Goal: Task Accomplishment & Management: Manage account settings

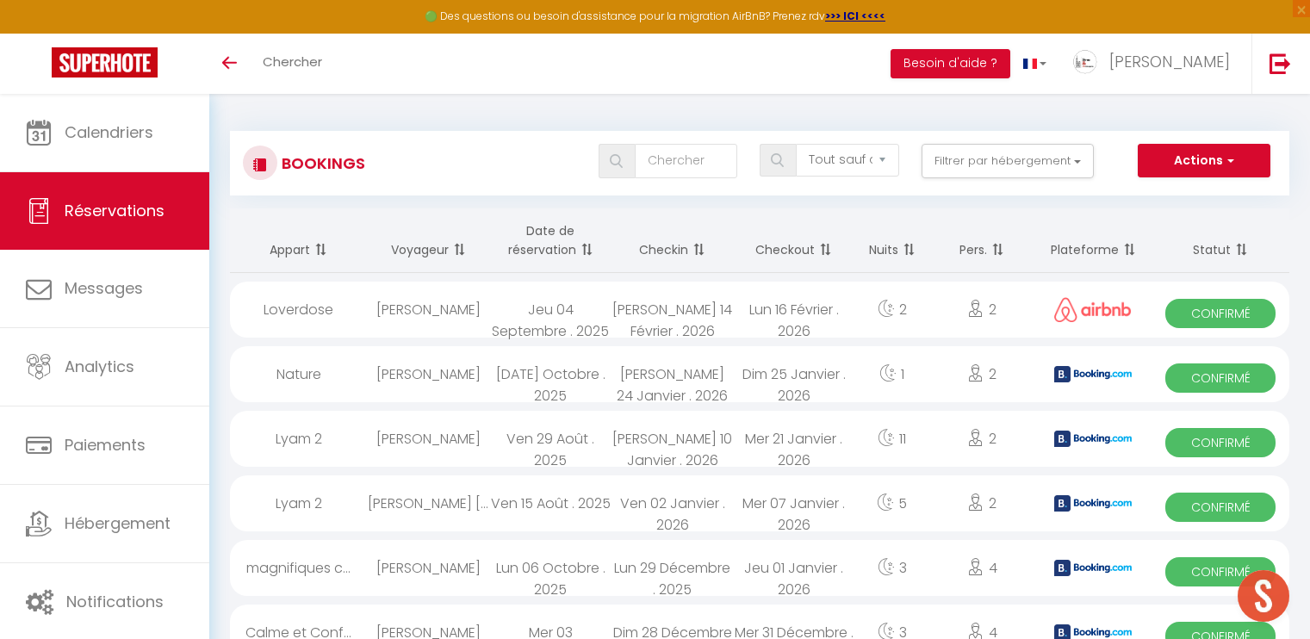
select select "not_cancelled"
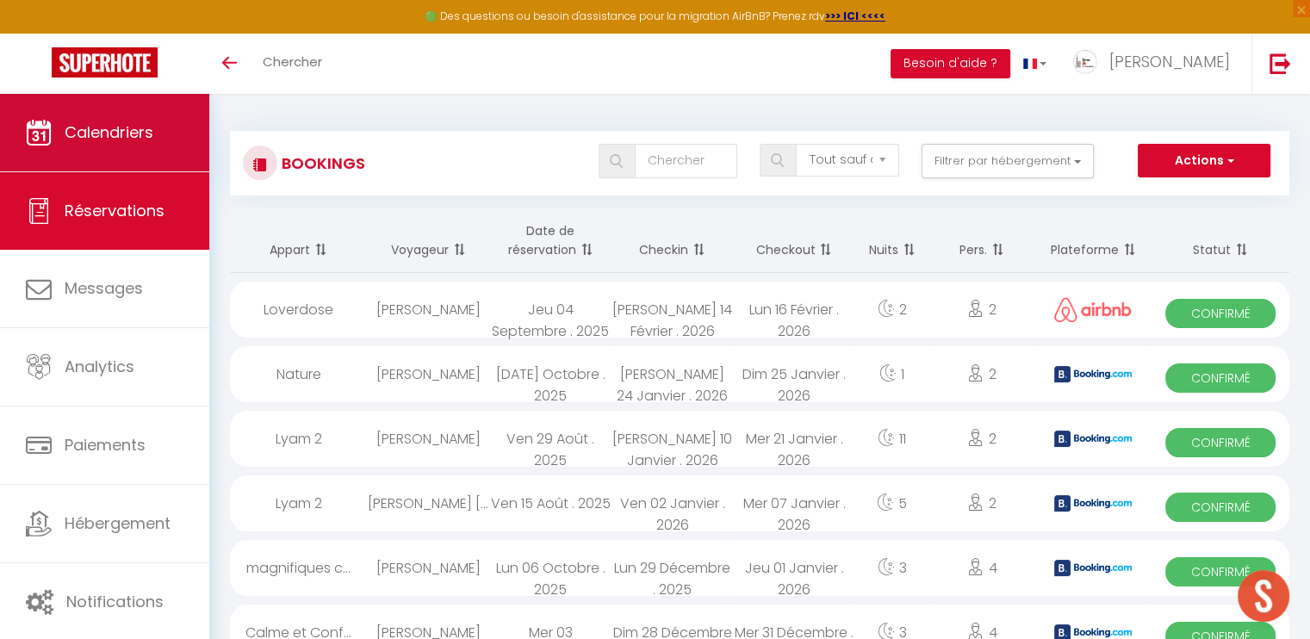
click at [131, 151] on link "Calendriers" at bounding box center [104, 133] width 209 height 78
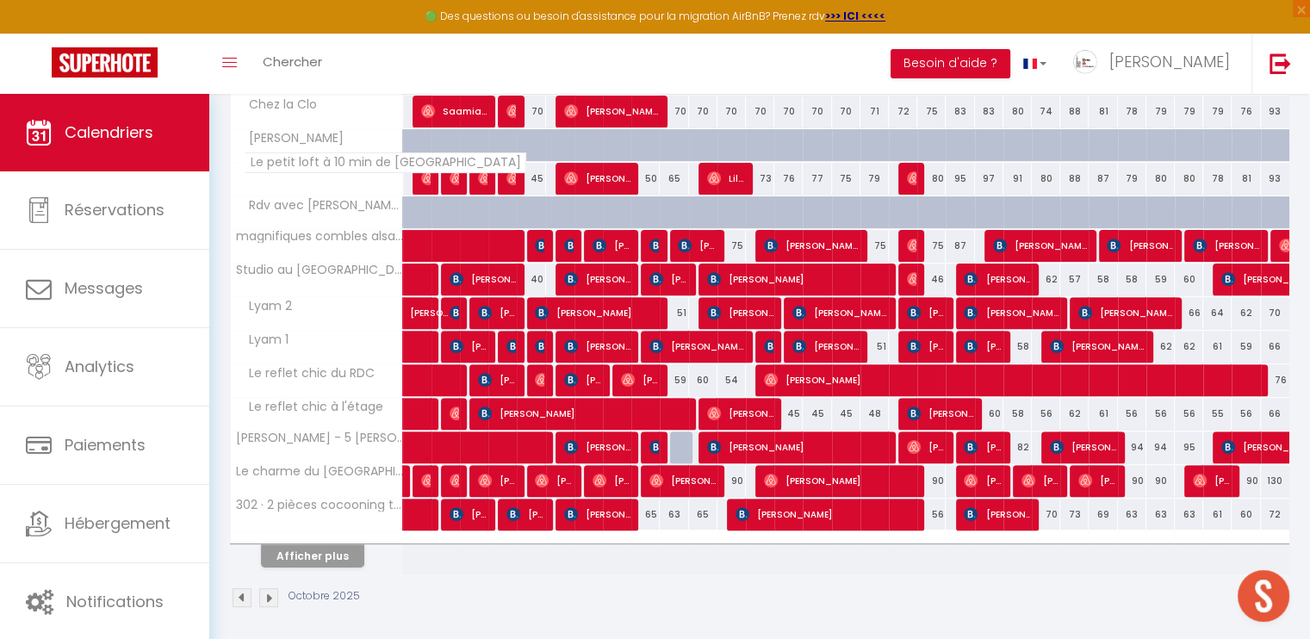
scroll to position [533, 0]
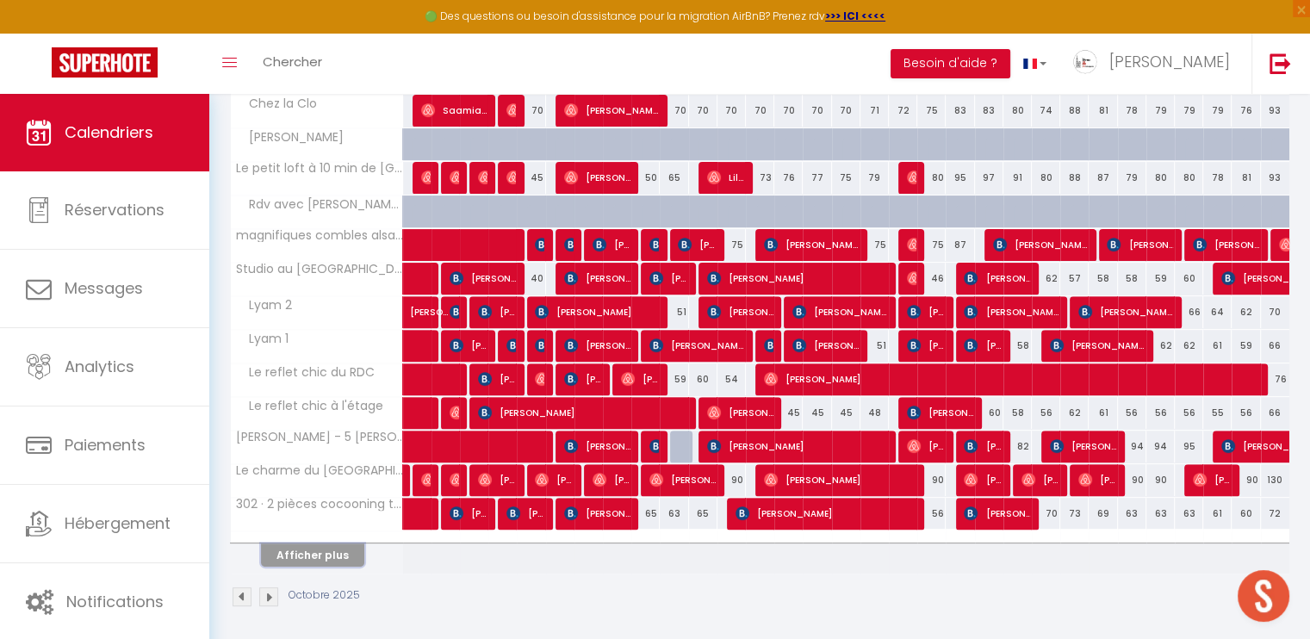
drag, startPoint x: 336, startPoint y: 550, endPoint x: 407, endPoint y: 489, distance: 93.5
click at [338, 549] on button "Afficher plus" at bounding box center [312, 555] width 103 height 23
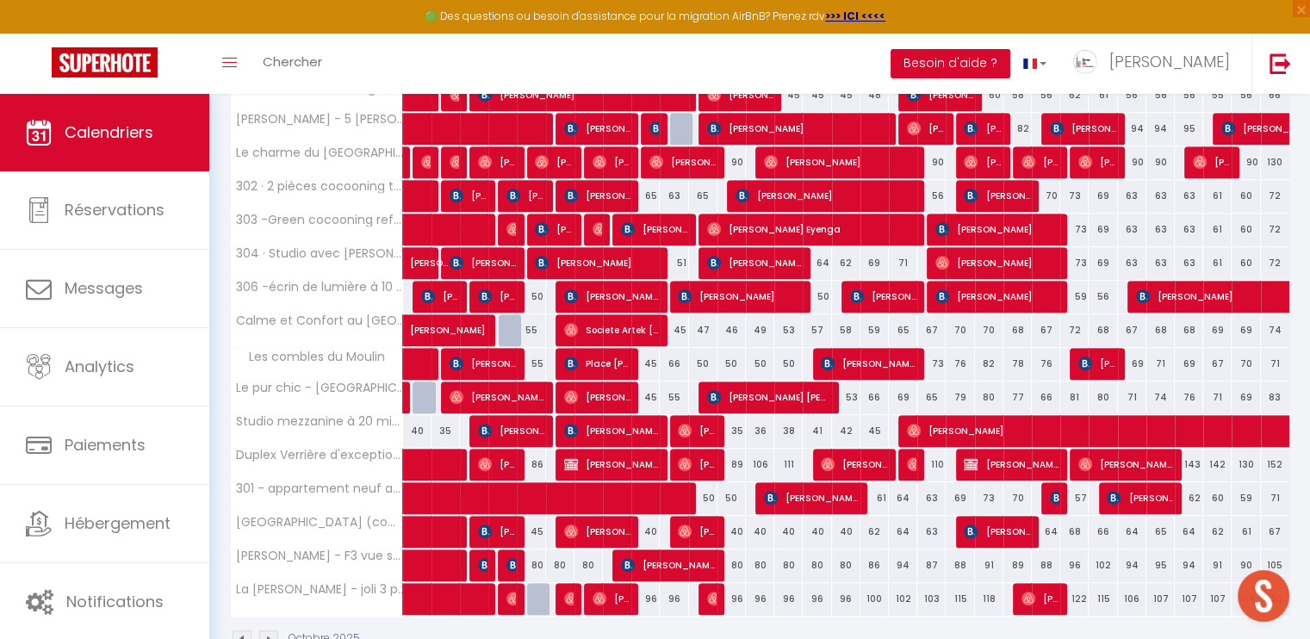
scroll to position [878, 0]
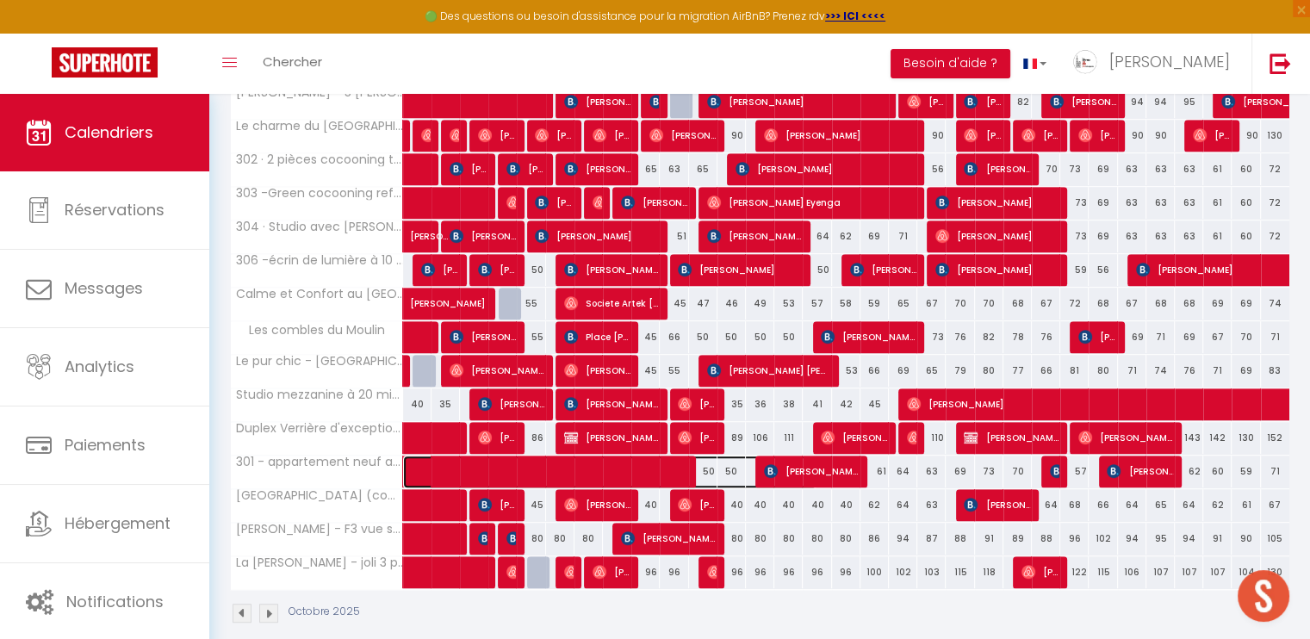
click at [591, 463] on span at bounding box center [619, 472] width 396 height 33
select select "OK"
select select "KO"
select select "0"
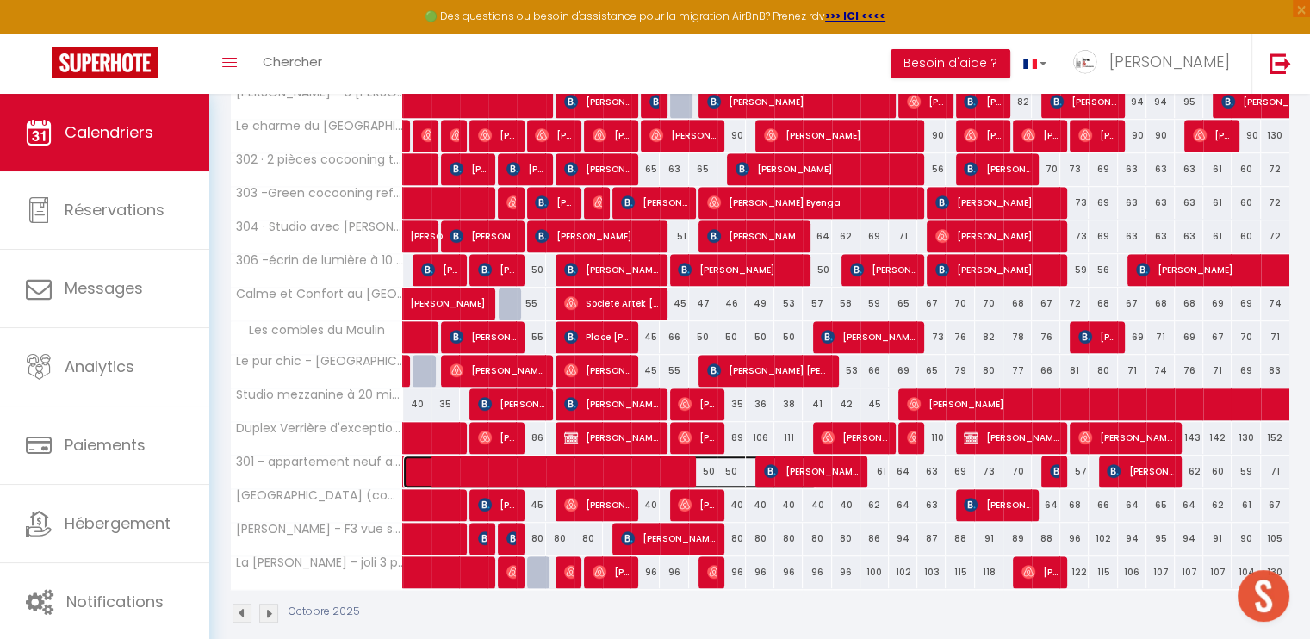
select select "1"
select select
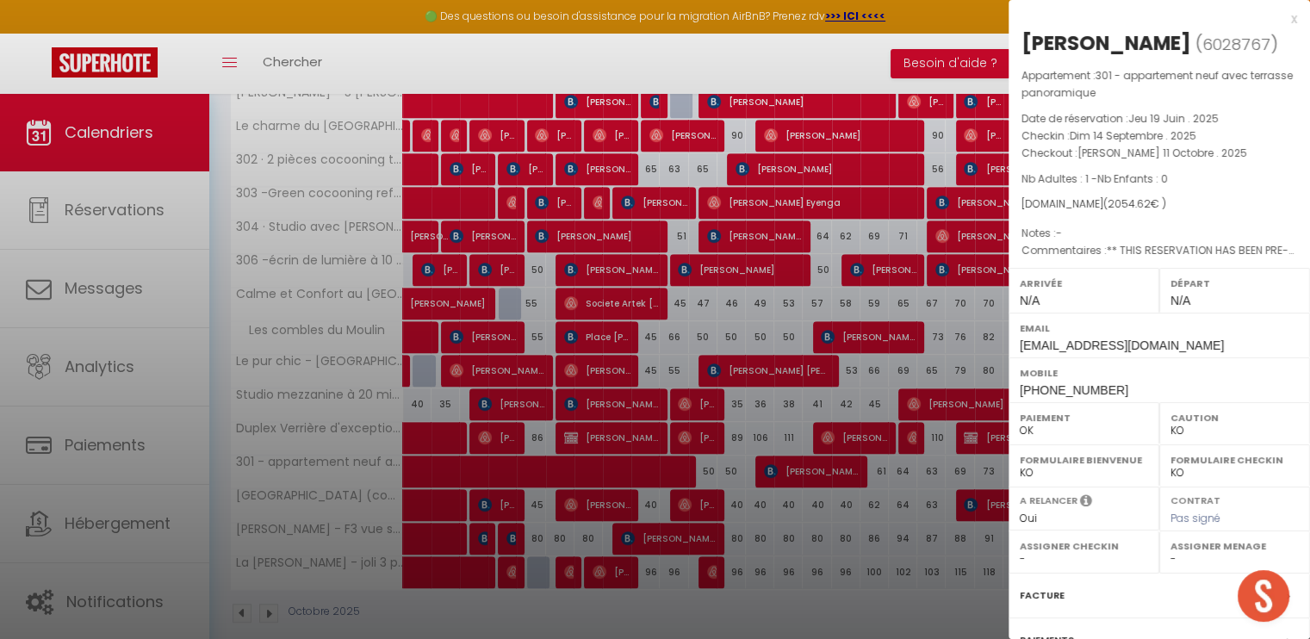
click at [1281, 17] on div "x" at bounding box center [1153, 19] width 289 height 21
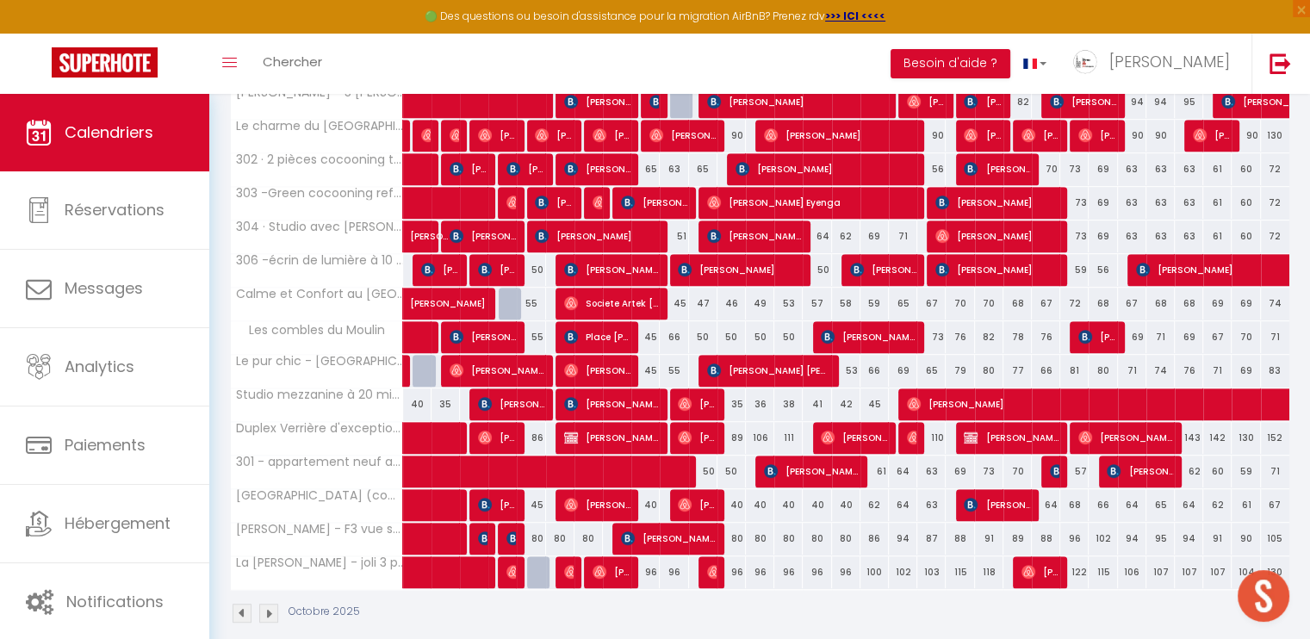
click at [684, 234] on div "51" at bounding box center [674, 237] width 28 height 32
type input "51"
type input "Ven 10 Octobre 2025"
type input "[PERSON_NAME] 11 Octobre 2025"
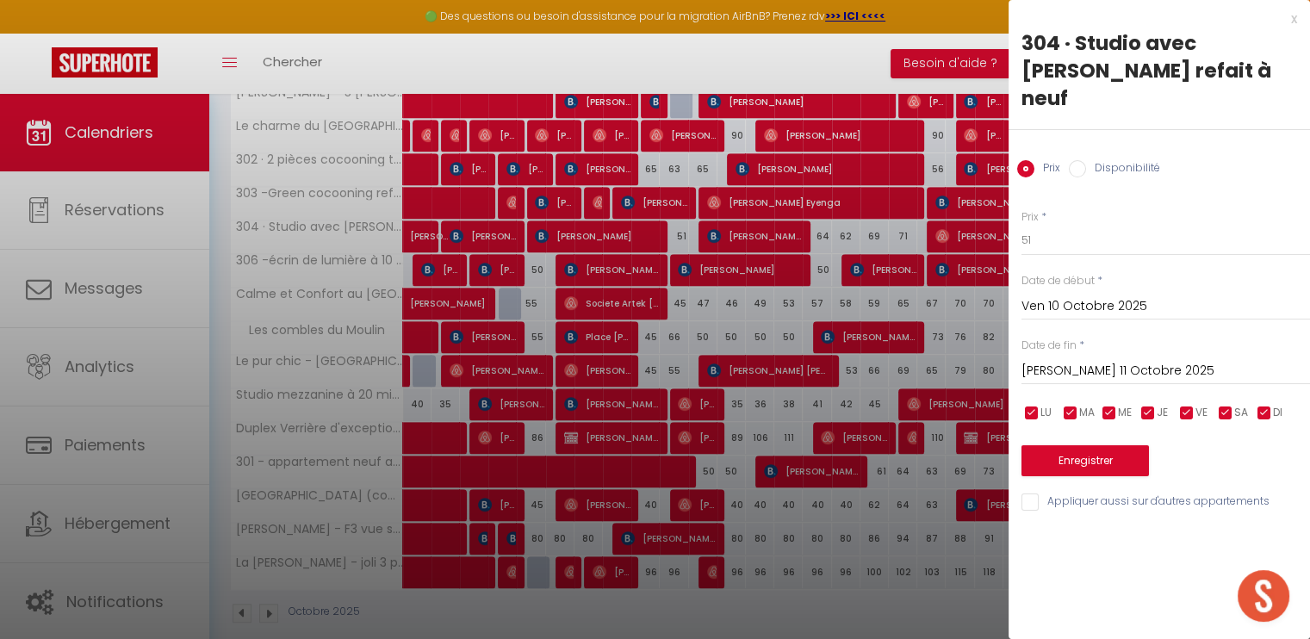
click at [641, 233] on div at bounding box center [655, 319] width 1310 height 639
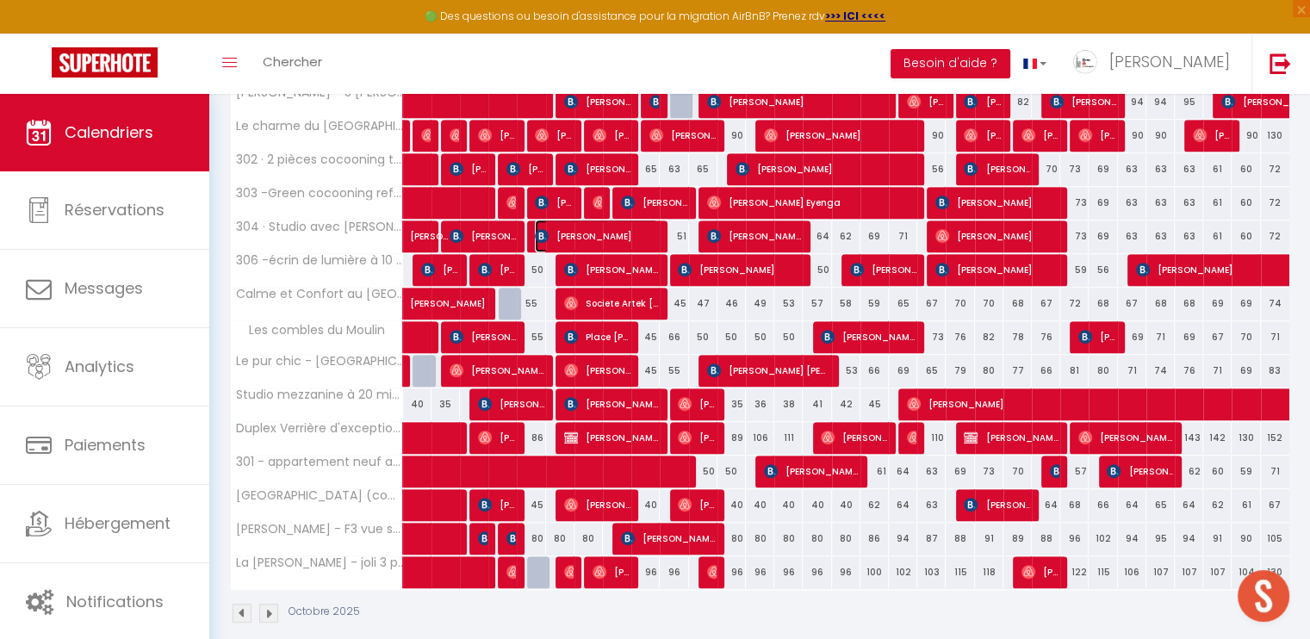
click at [639, 236] on span "[PERSON_NAME]" at bounding box center [596, 236] width 123 height 33
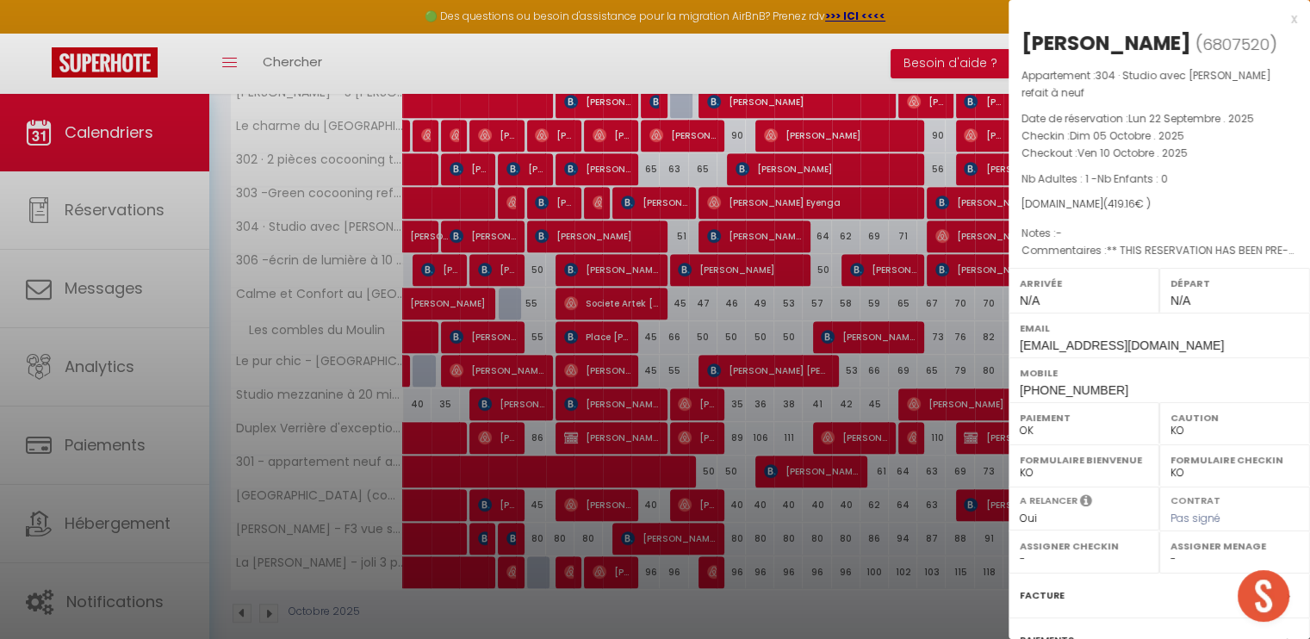
click at [618, 229] on div at bounding box center [655, 319] width 1310 height 639
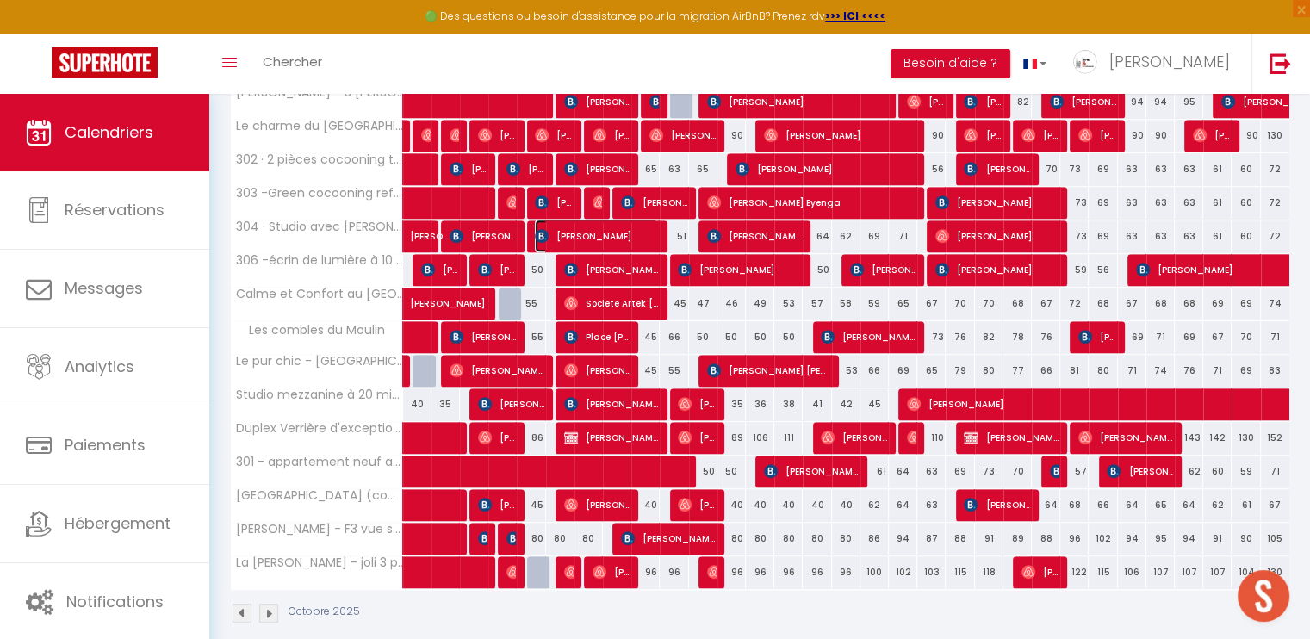
drag, startPoint x: 603, startPoint y: 230, endPoint x: 1289, endPoint y: 447, distance: 719.2
click at [603, 230] on span "[PERSON_NAME]" at bounding box center [596, 236] width 123 height 33
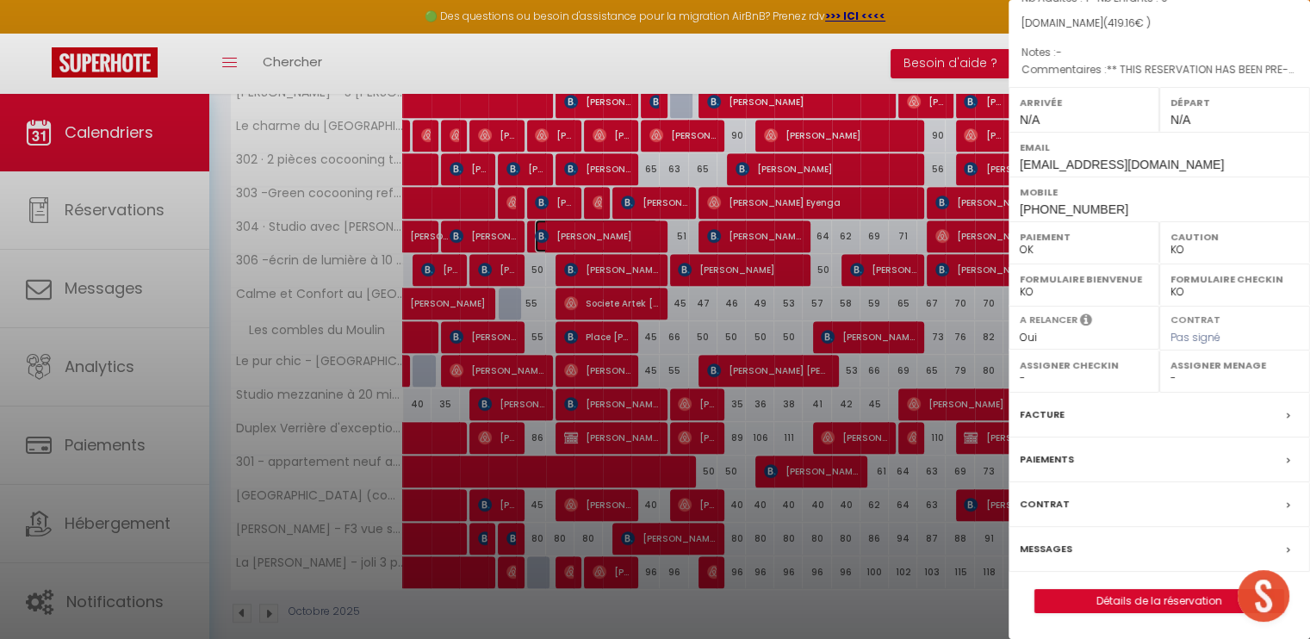
scroll to position [205, 0]
click at [1172, 595] on link "Détails de la réservation" at bounding box center [1159, 601] width 248 height 22
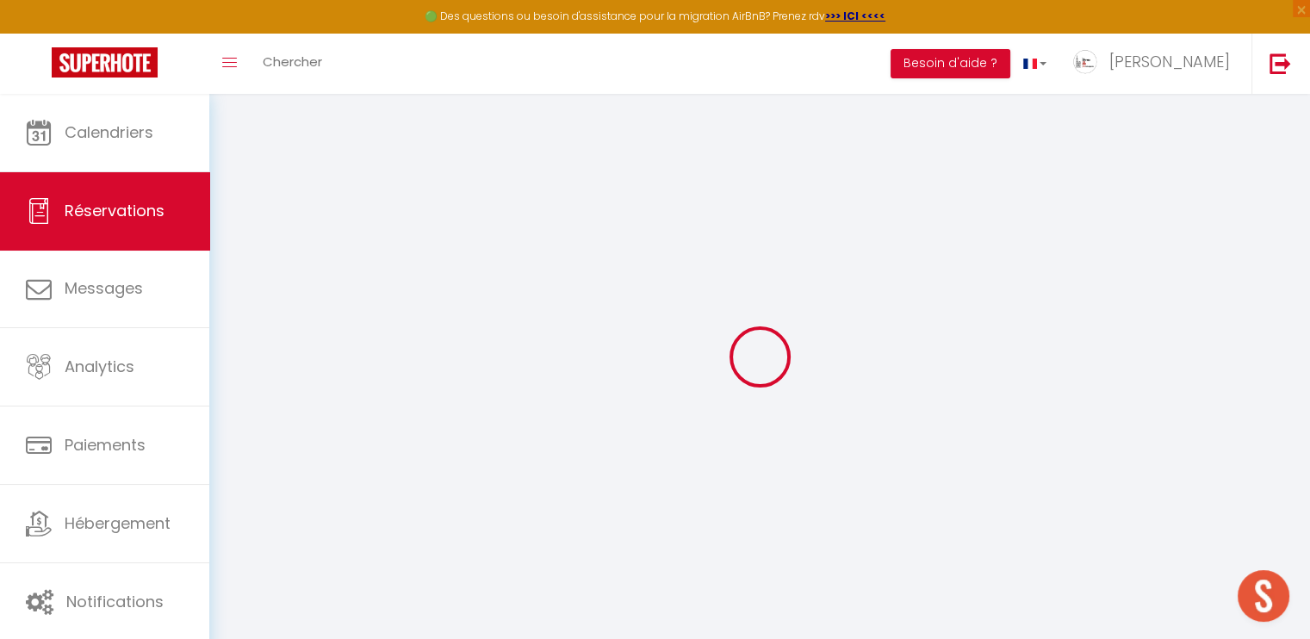
type input "[PERSON_NAME]"
type input "[EMAIL_ADDRESS][DOMAIN_NAME]"
type input "[PHONE_NUMBER]"
type input "[PERSON_NAME][STREET_ADDRESS]"
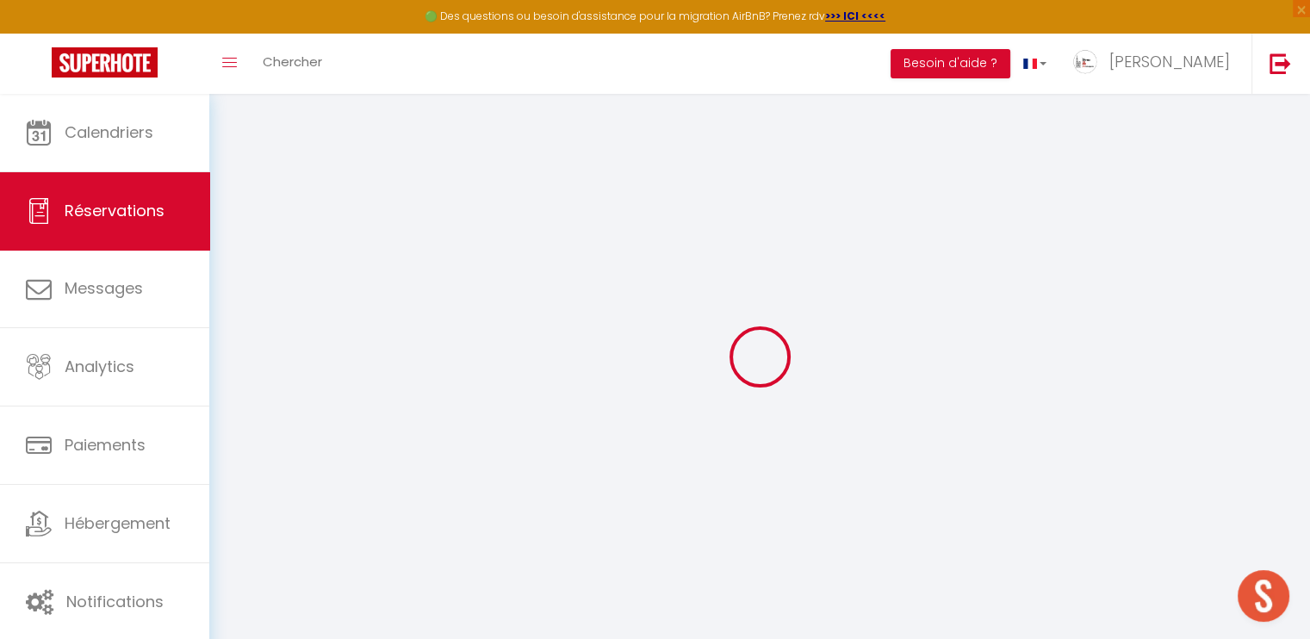
type input "[GEOGRAPHIC_DATA]"
select select "DE"
type input "6.71"
type input "68.12"
type input "5.87"
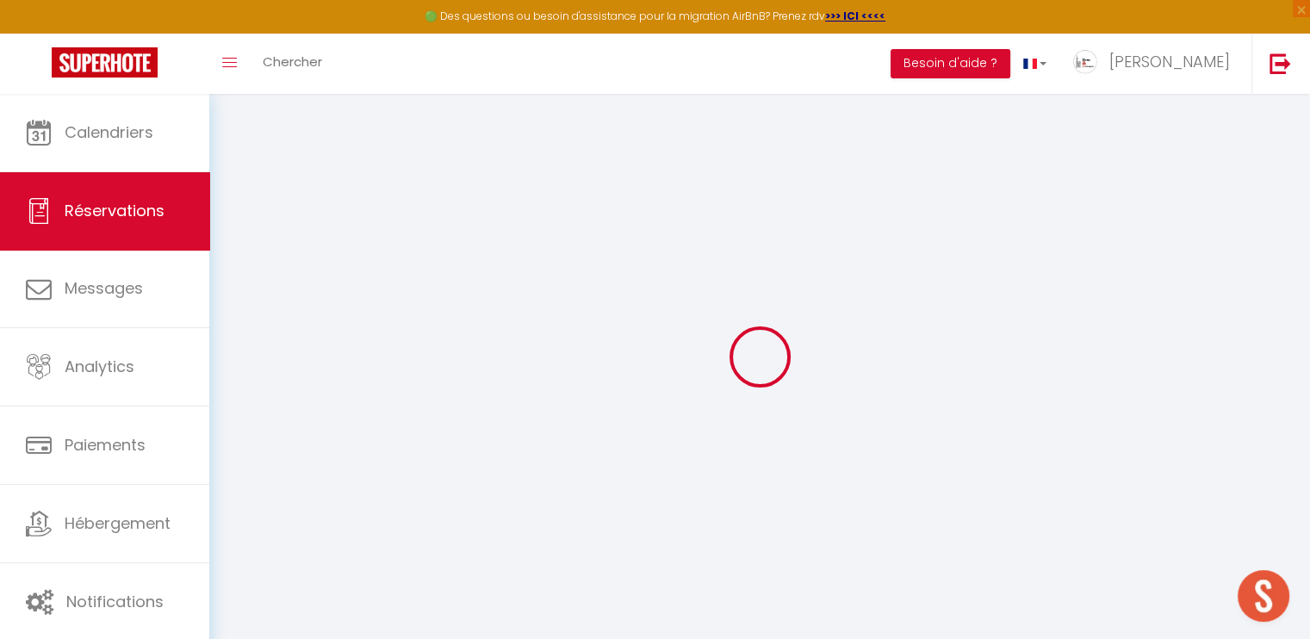
select select "53806"
select select "1"
select select
type input "1"
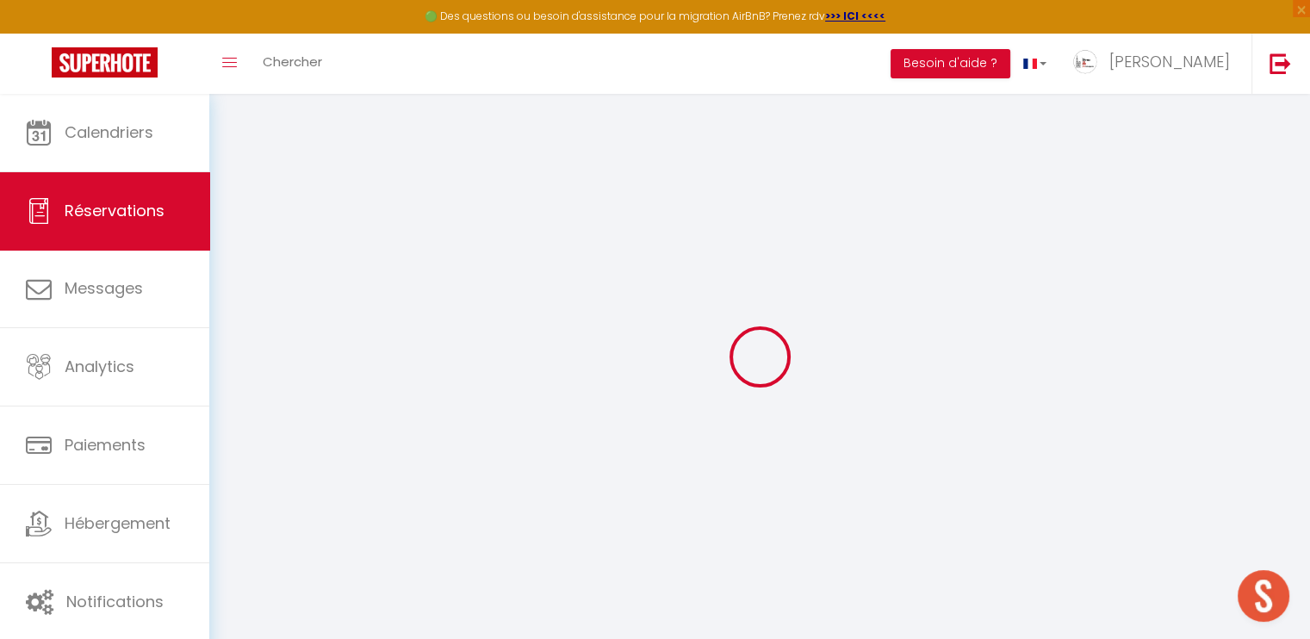
select select "12"
select select "14"
type input "369"
checkbox input "false"
type input "0"
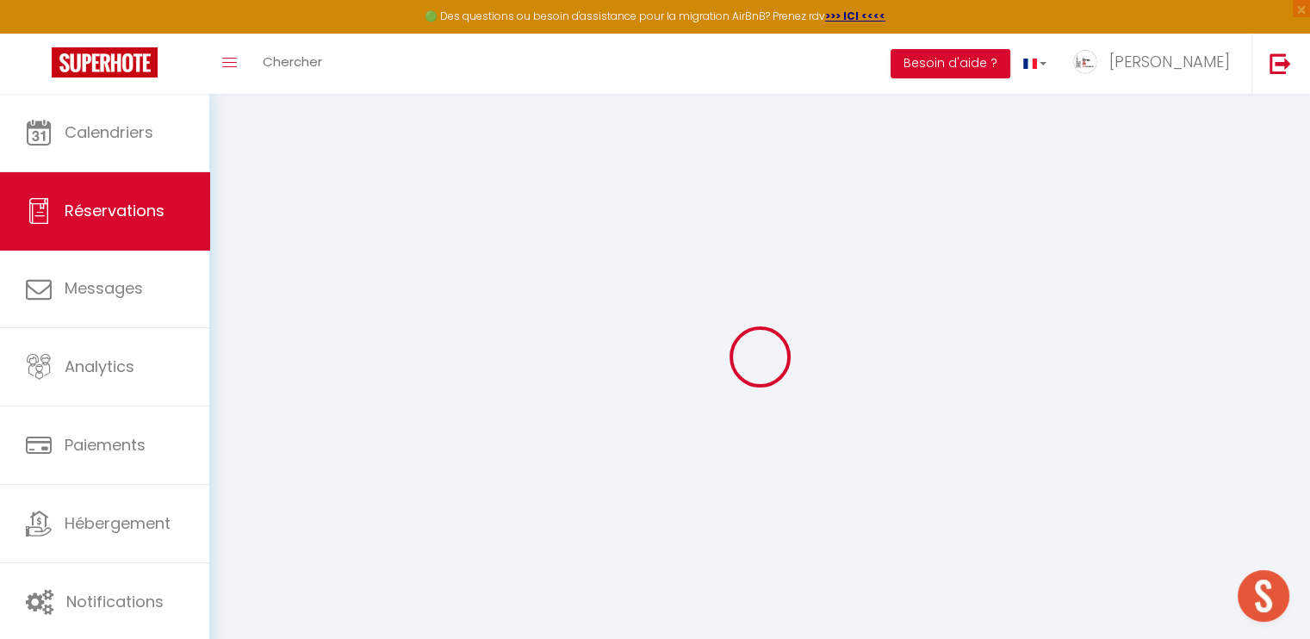
select select "2"
type input "0"
select select
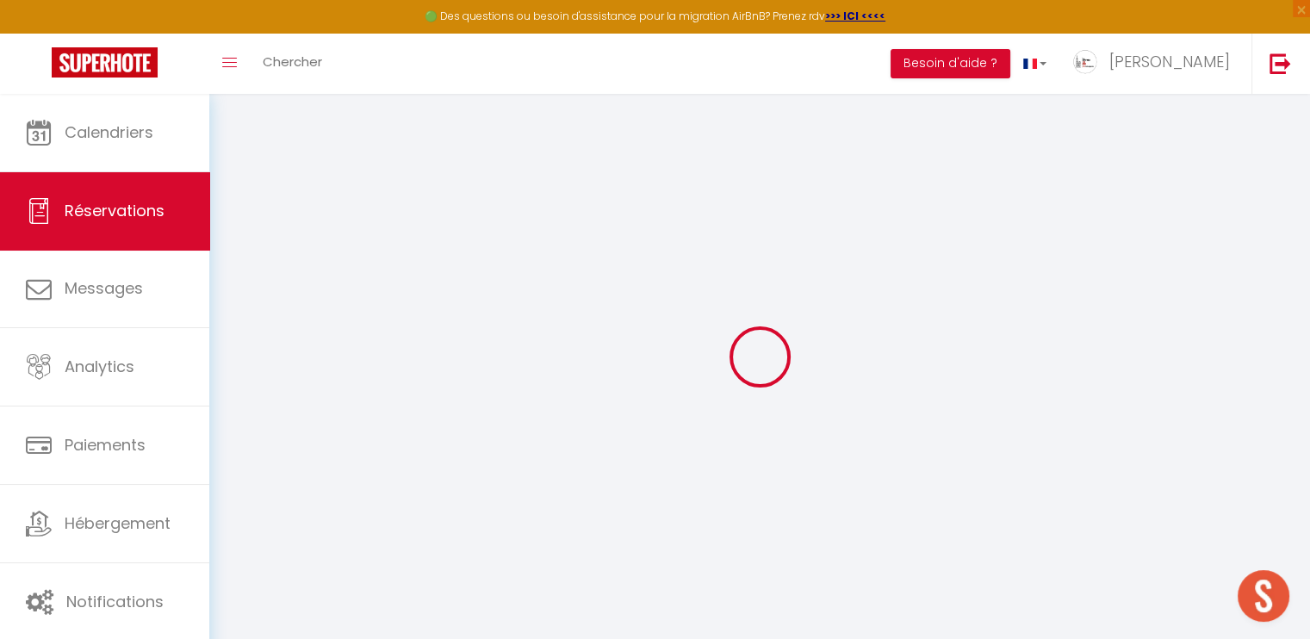
select select
checkbox input "false"
select select
checkbox input "false"
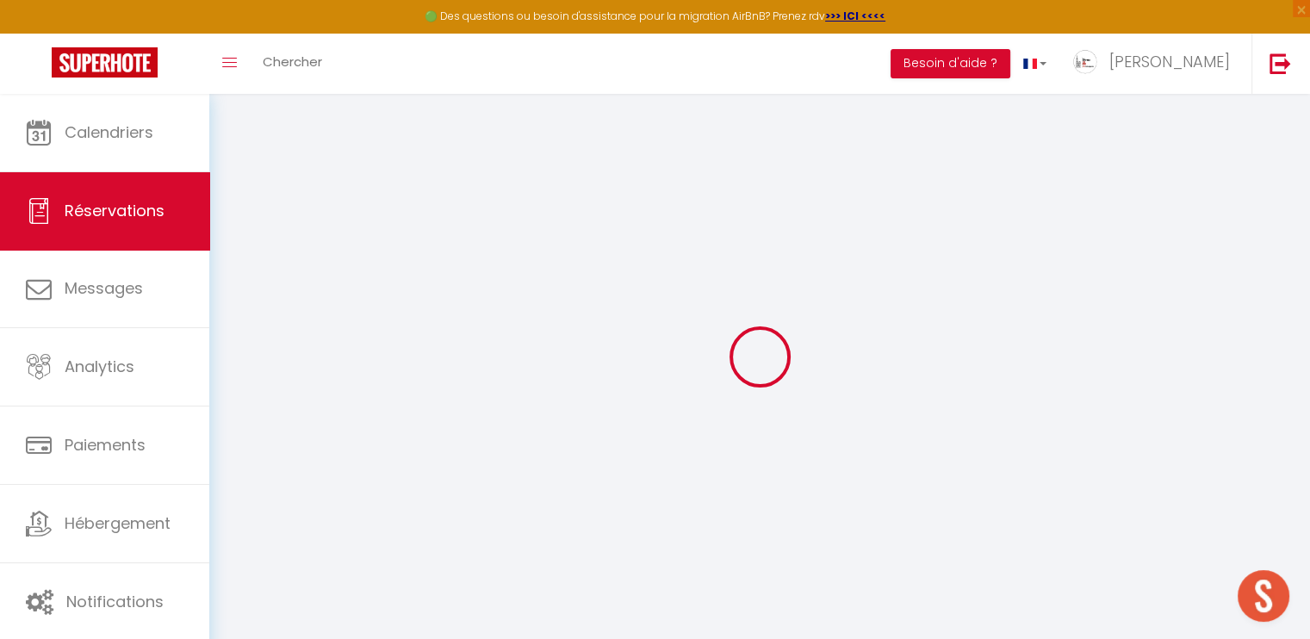
select select
checkbox input "false"
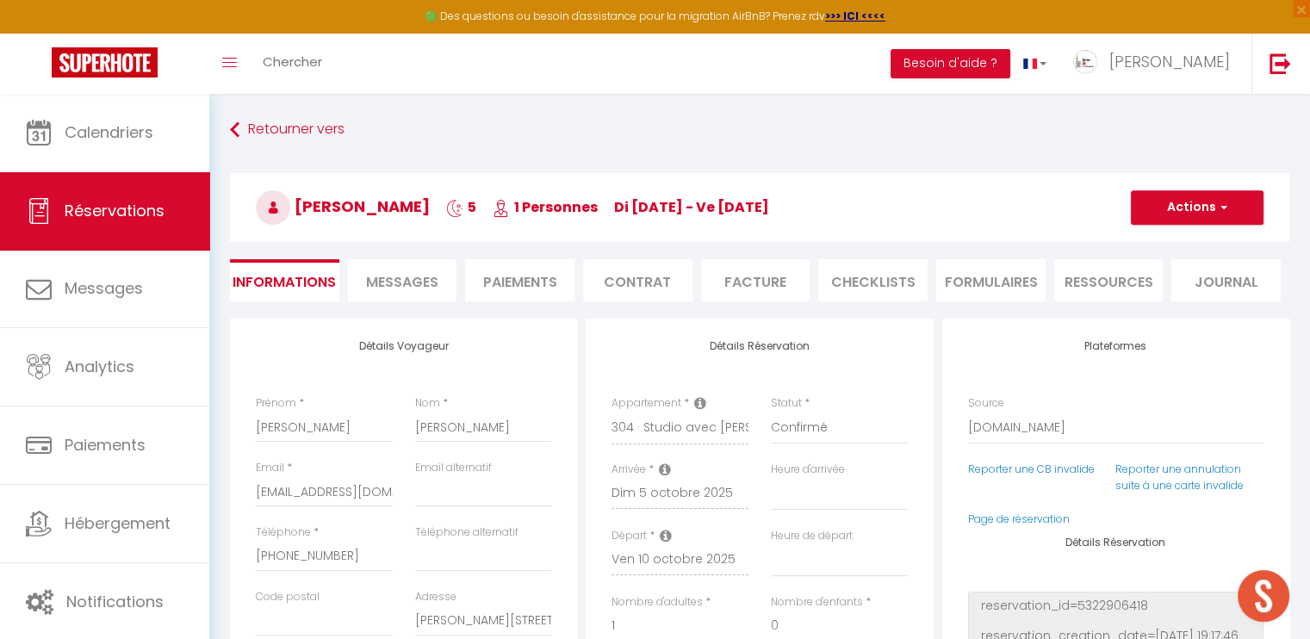
select select
checkbox input "false"
type textarea "** THIS RESERVATION HAS BEEN PRE-PAID ** BOOKING NOTE : Payment charge is EUR 5…"
type input "25"
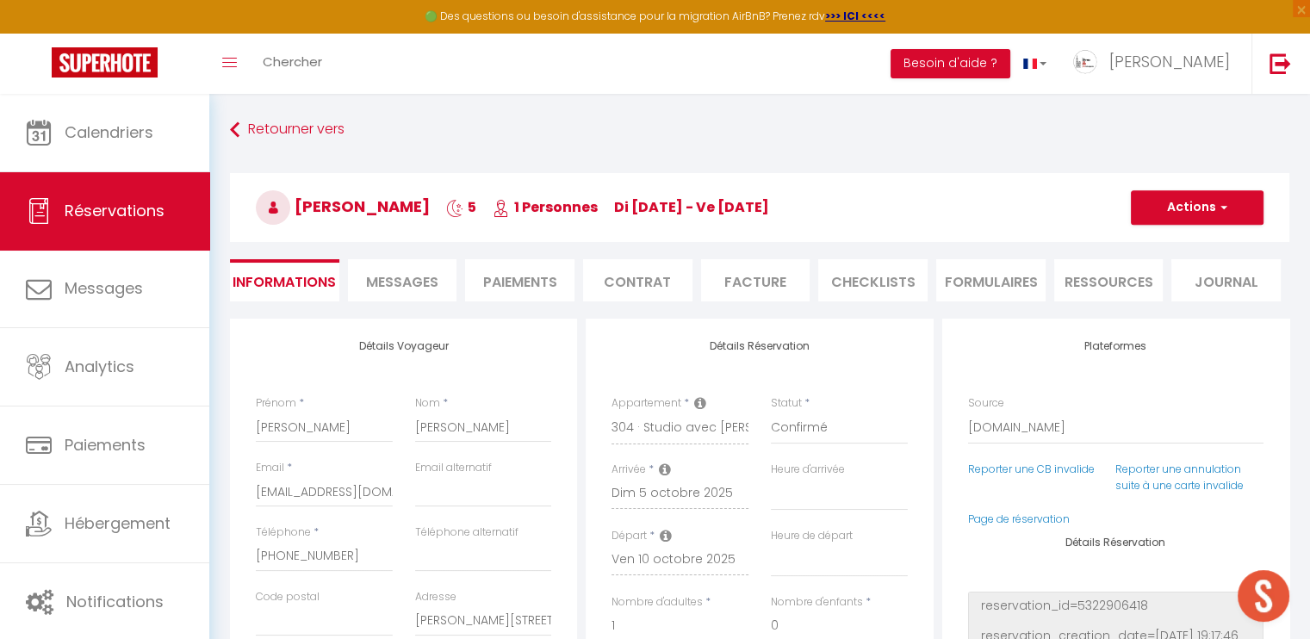
type input "18.45"
select select
checkbox input "false"
select select
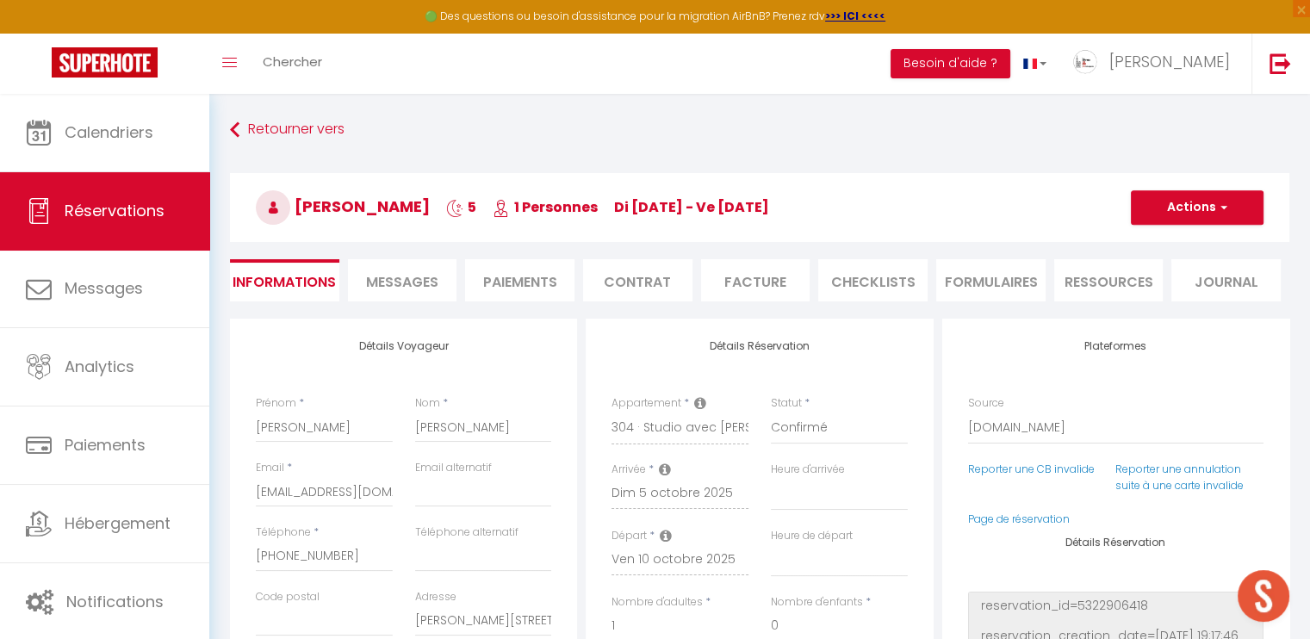
select select
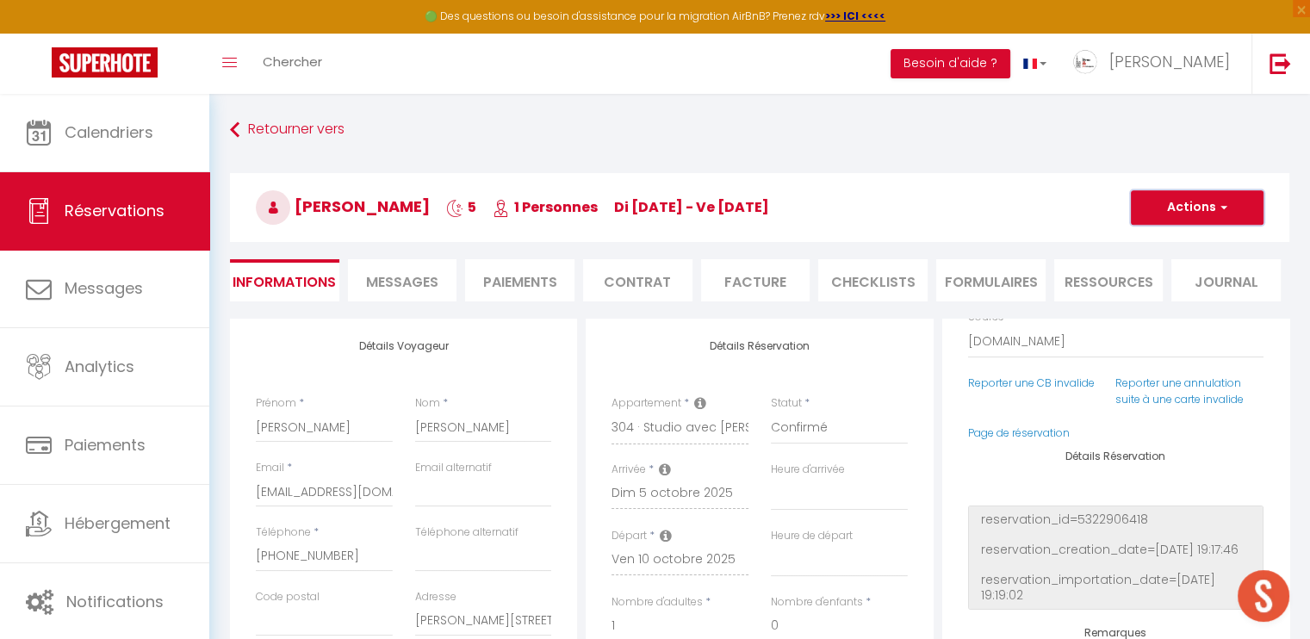
click at [1210, 207] on button "Actions" at bounding box center [1197, 207] width 133 height 34
click at [968, 197] on h3 "[PERSON_NAME] 5 1 Personnes di [DATE] - ve [DATE]" at bounding box center [760, 207] width 1060 height 69
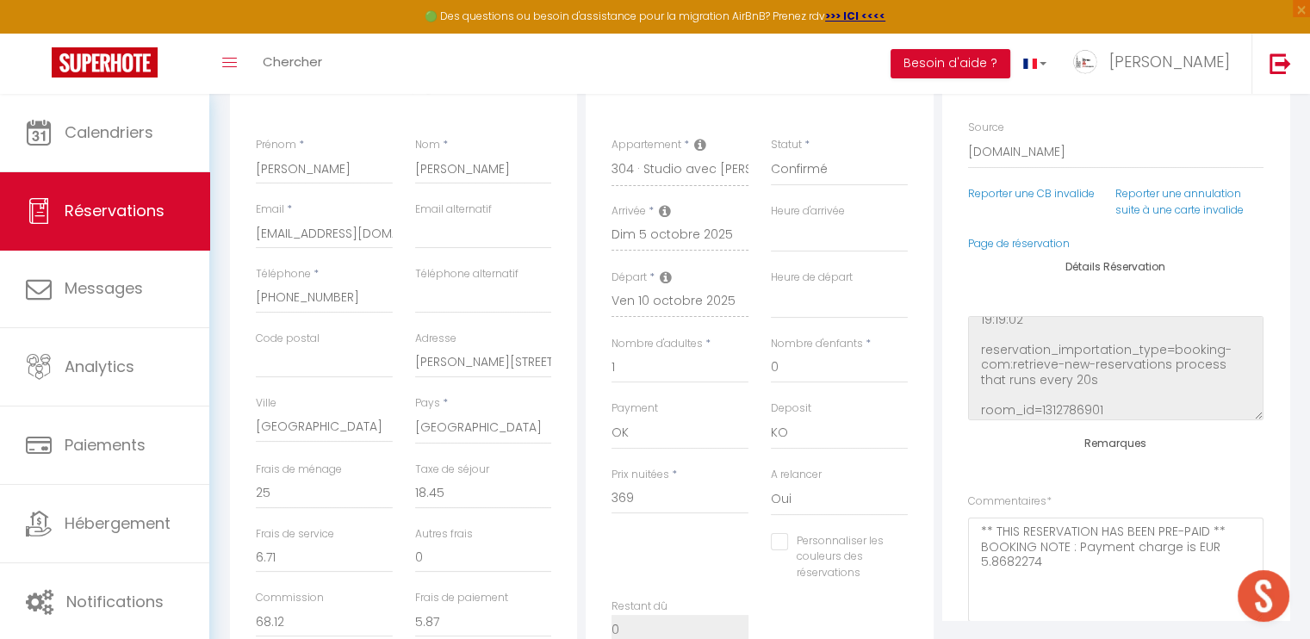
scroll to position [0, 0]
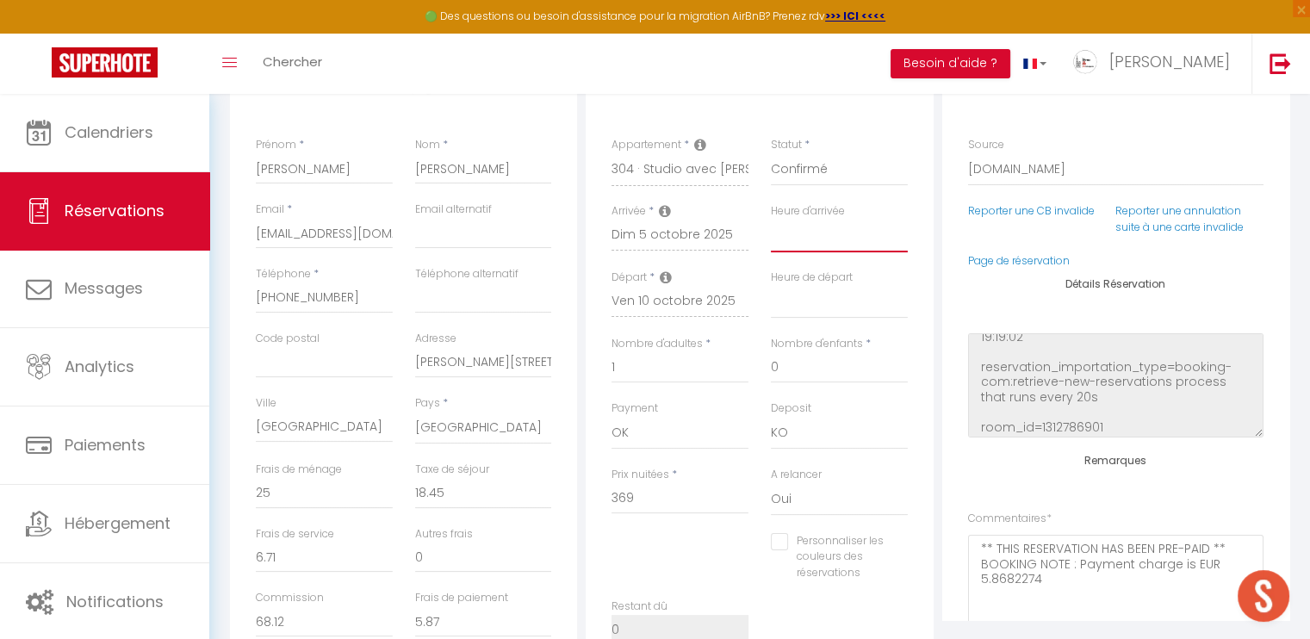
click at [822, 246] on select "00:00 00:30 01:00 01:30 02:00 02:30 03:00 03:30 04:00 04:30 05:00 05:30 06:00 0…" at bounding box center [839, 236] width 137 height 33
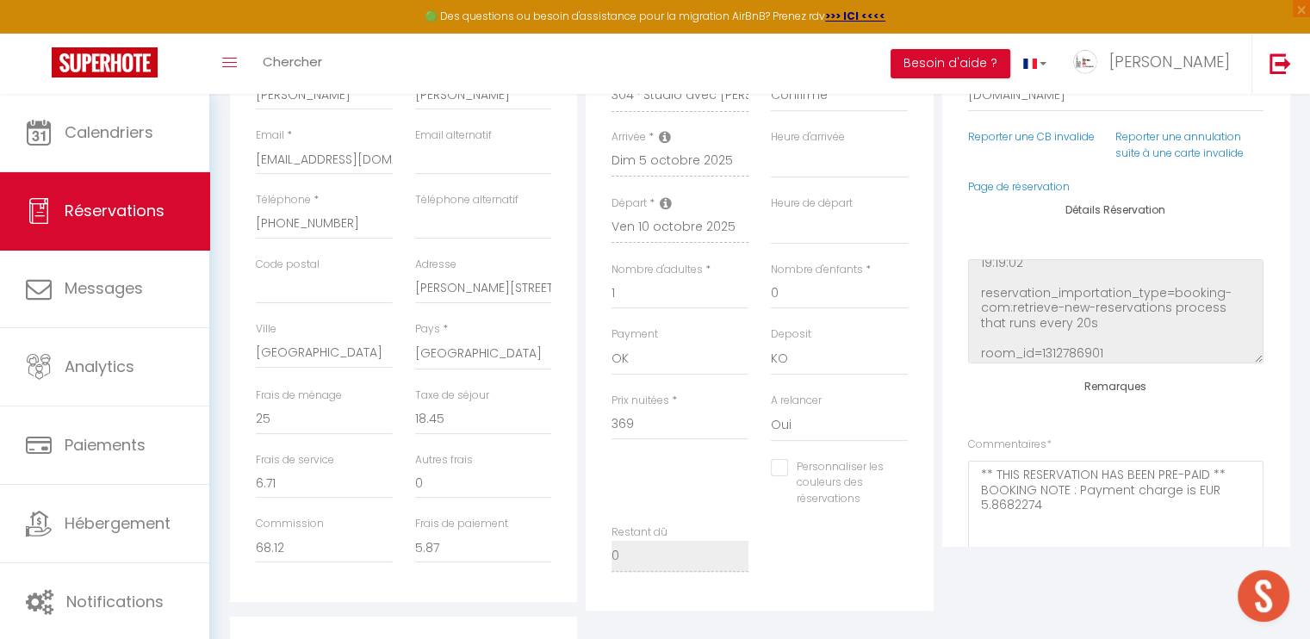
scroll to position [140, 0]
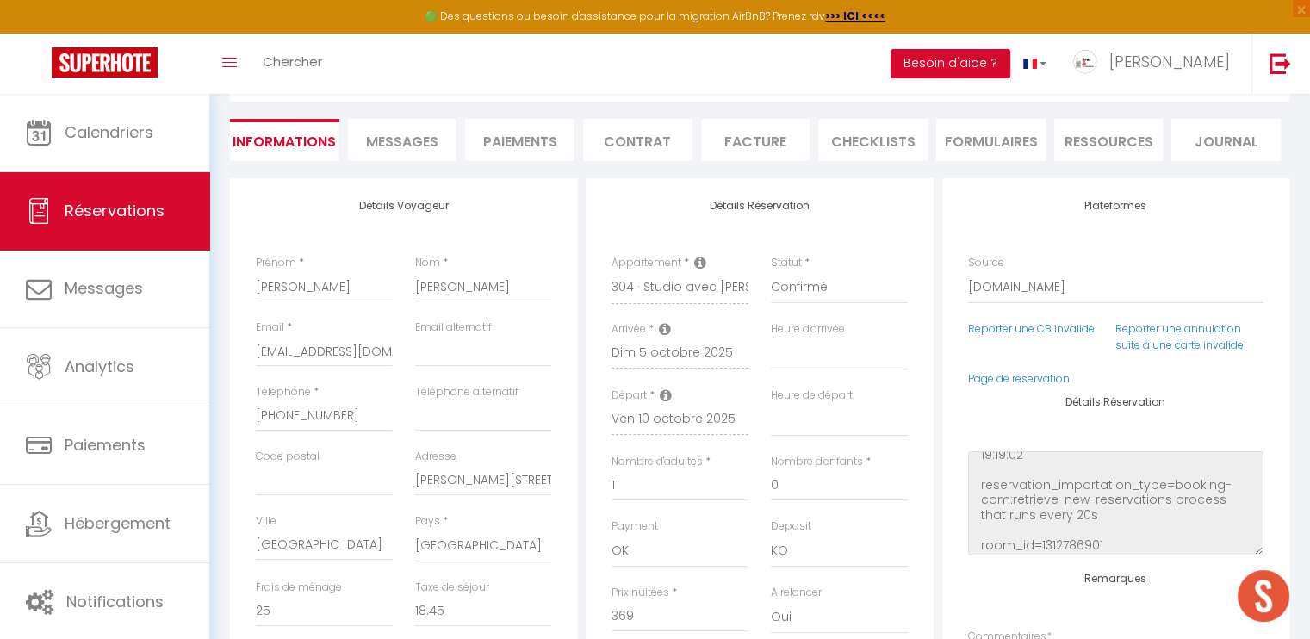
click at [530, 137] on li "Paiements" at bounding box center [519, 140] width 109 height 42
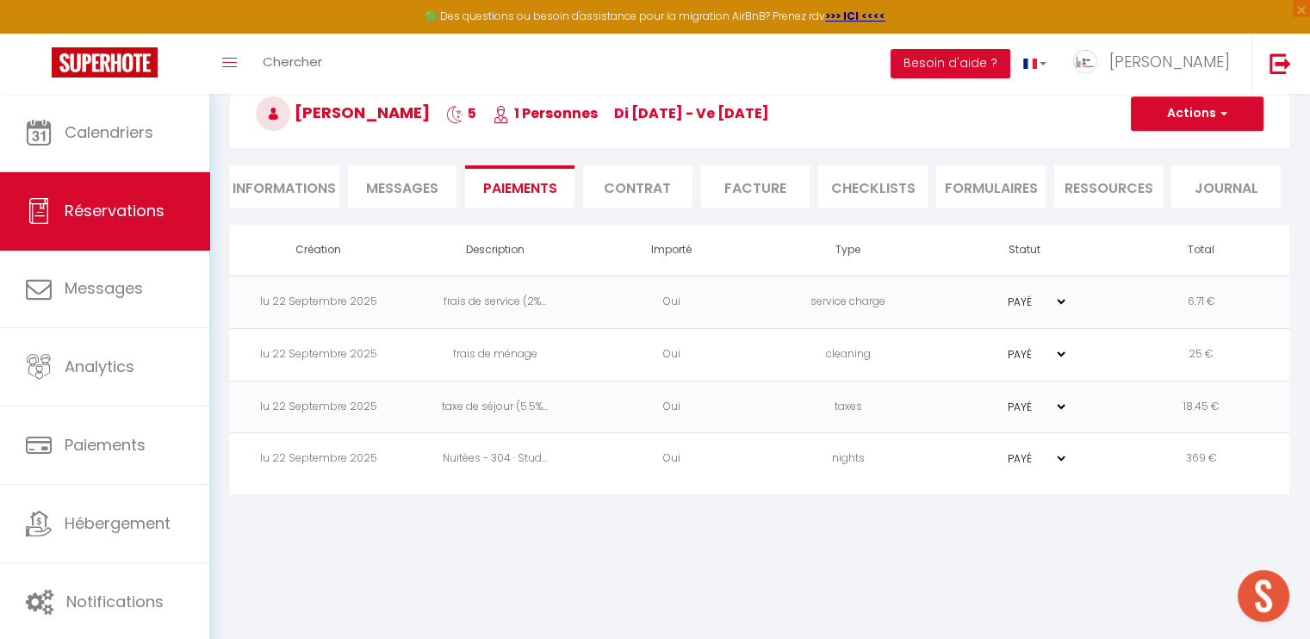
scroll to position [93, 0]
click at [1232, 103] on button "Actions" at bounding box center [1197, 114] width 133 height 34
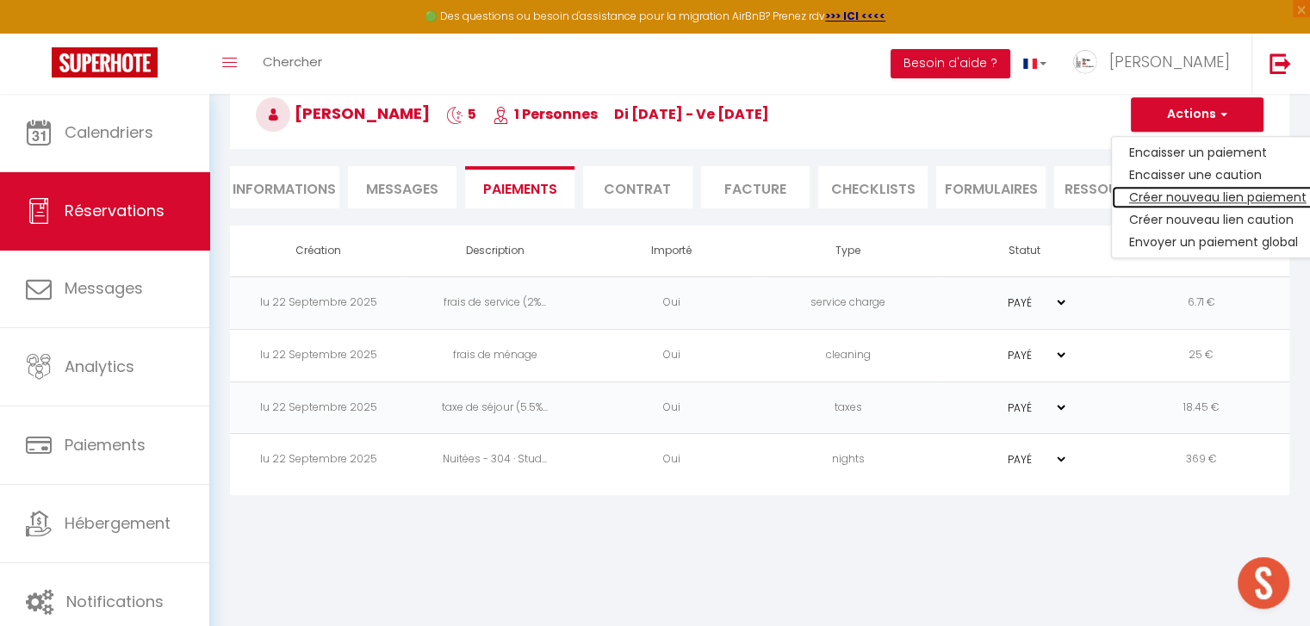
click at [1203, 199] on link "Créer nouveau lien paiement" at bounding box center [1218, 197] width 212 height 22
select select "nights"
type input "[EMAIL_ADDRESS][DOMAIN_NAME]"
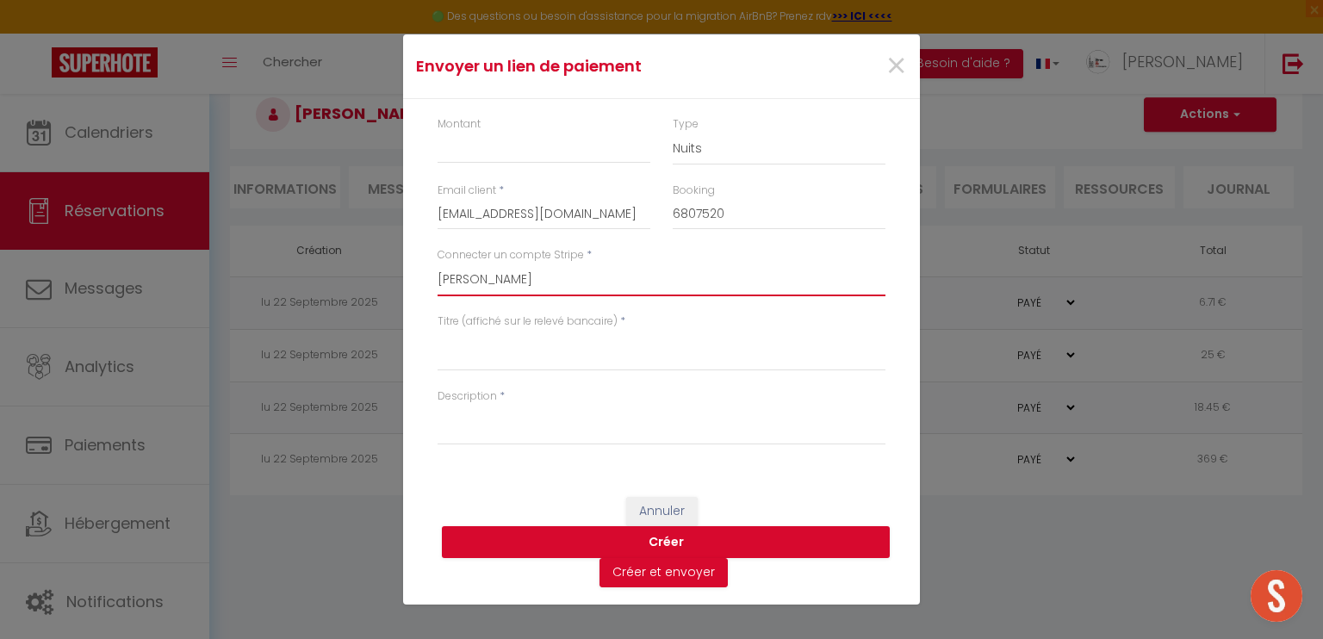
click at [521, 285] on select "[PERSON_NAME] [PERSON_NAME] FILATURE [PERSON_NAME] [PERSON_NAME] orphelins MOUL…" at bounding box center [662, 280] width 448 height 33
select select "10852"
click at [438, 264] on select "[PERSON_NAME] [PERSON_NAME] FILATURE [PERSON_NAME] [PERSON_NAME] orphelins MOUL…" at bounding box center [662, 280] width 448 height 33
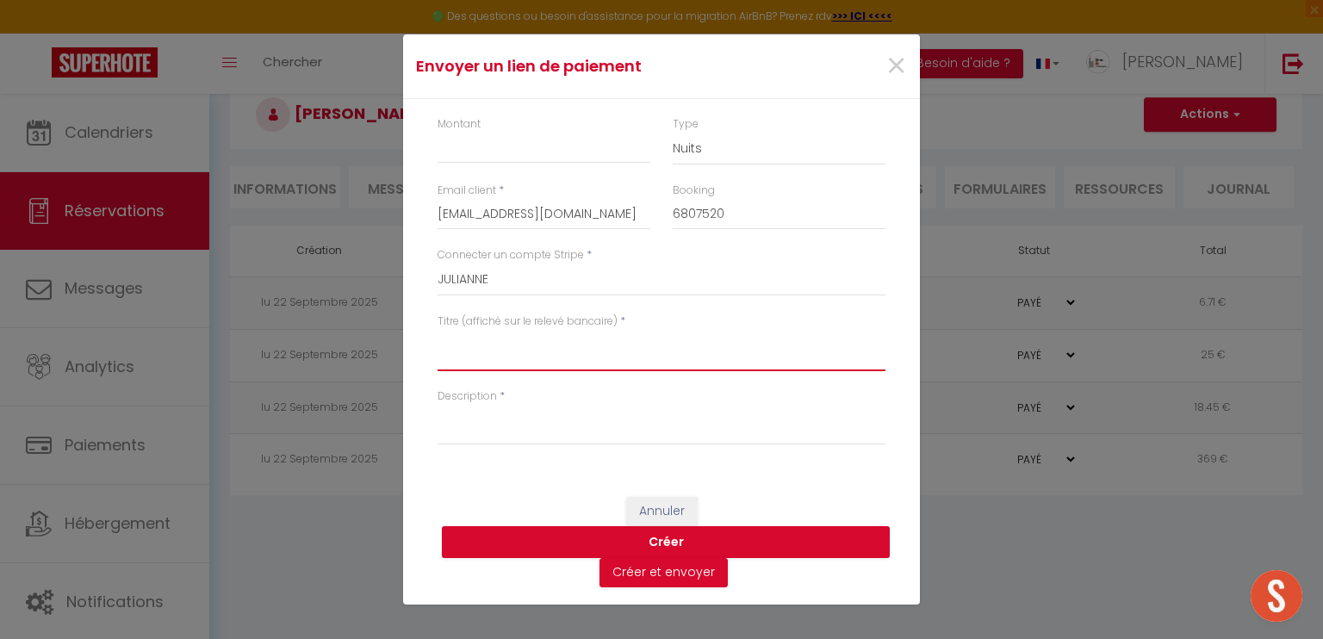
click at [476, 361] on textarea "Titre (affiché sur le relevé bancaire)" at bounding box center [662, 350] width 448 height 41
type textarea "n"
type textarea "extra night"
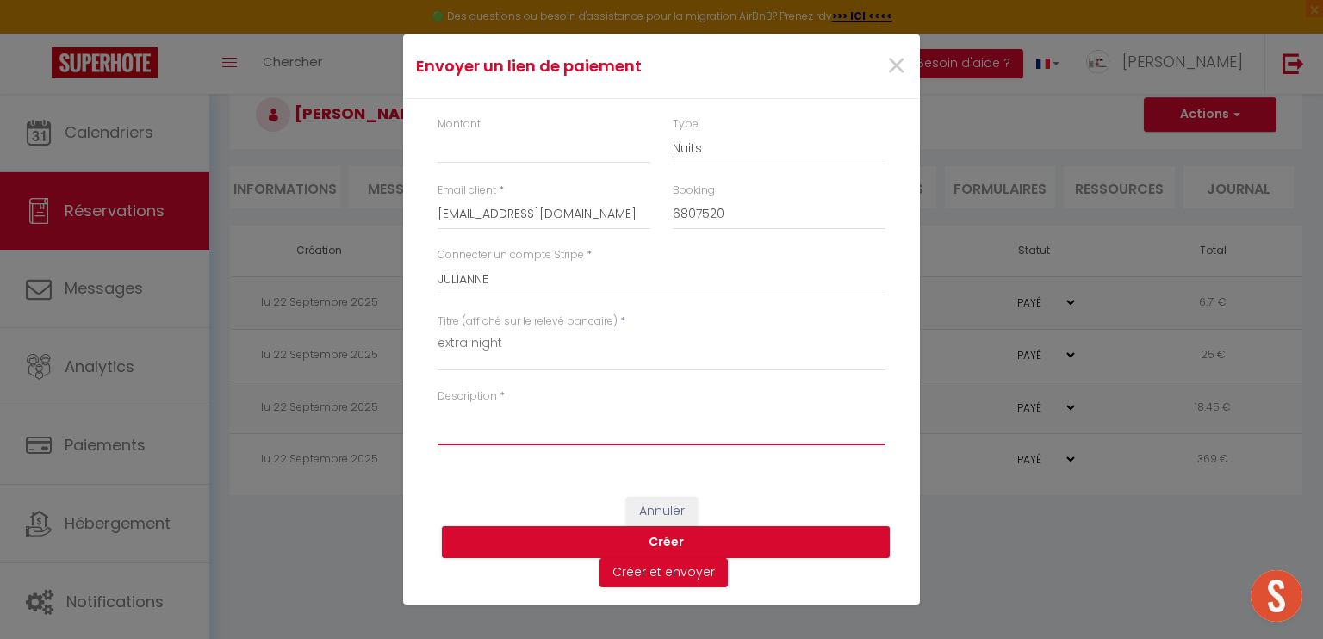
click at [463, 427] on textarea "Description" at bounding box center [662, 424] width 448 height 41
type textarea "extra night [DATE] to [DATE]"
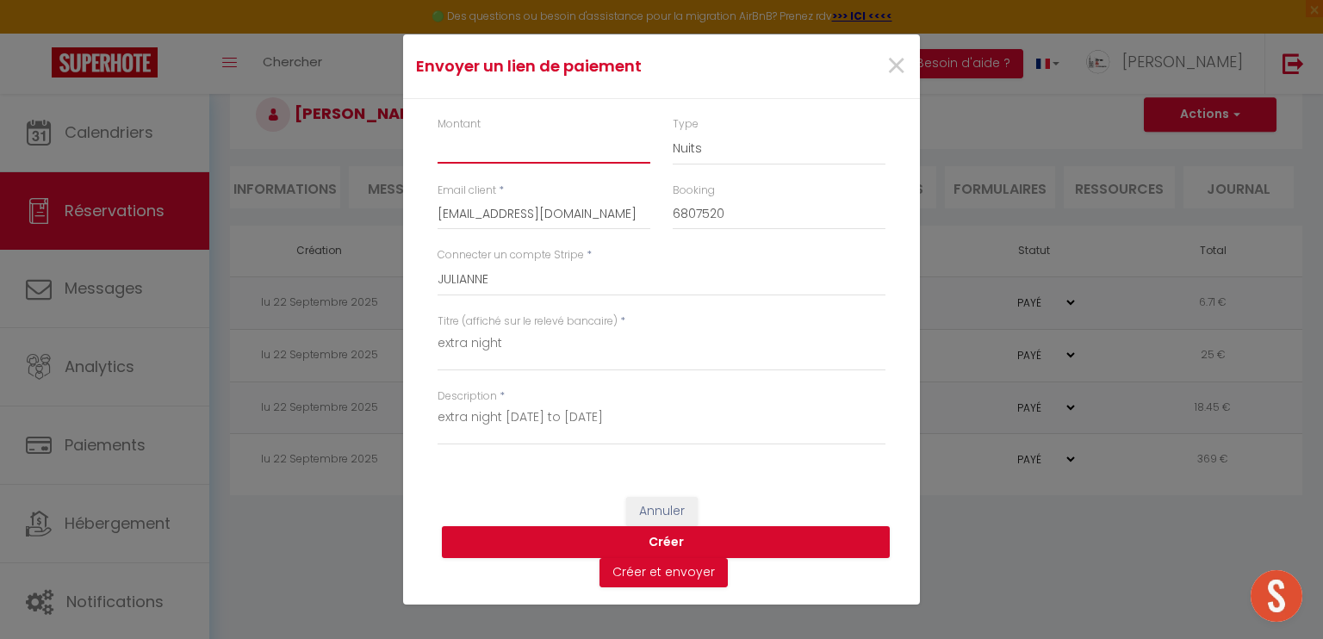
click at [552, 146] on input "Montant" at bounding box center [544, 148] width 213 height 31
type input "65"
click at [663, 541] on button "Créer" at bounding box center [666, 542] width 448 height 33
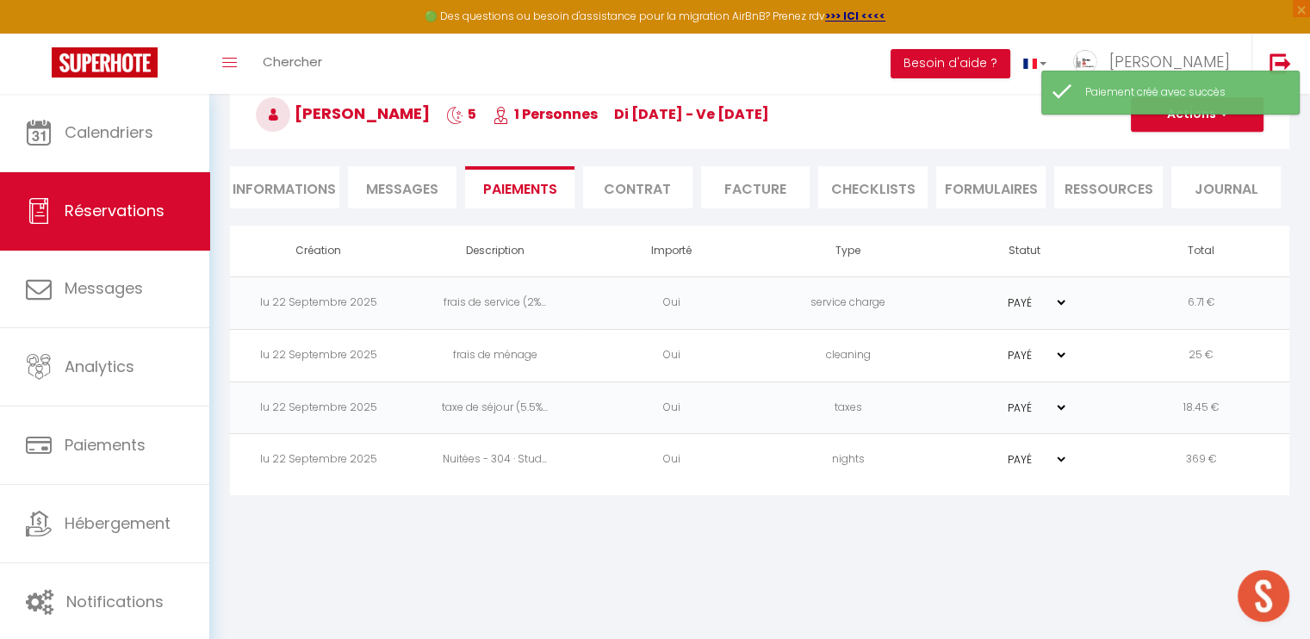
select select "0"
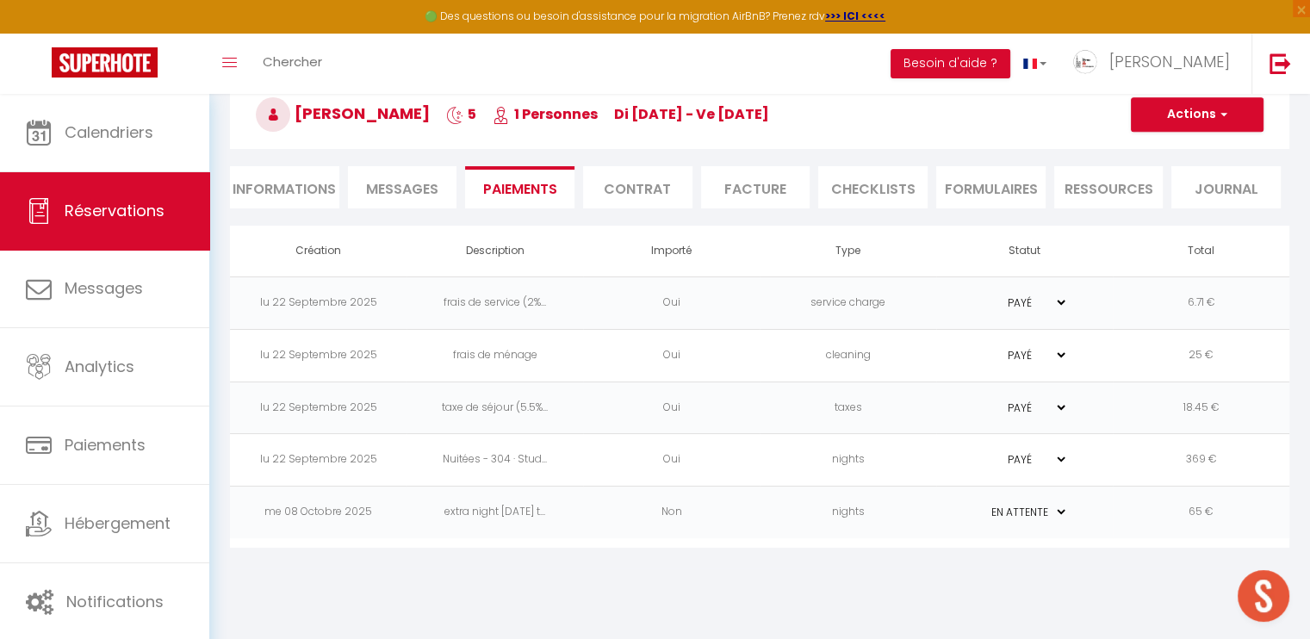
click at [497, 506] on td "extra night [DATE] t..." at bounding box center [495, 513] width 177 height 53
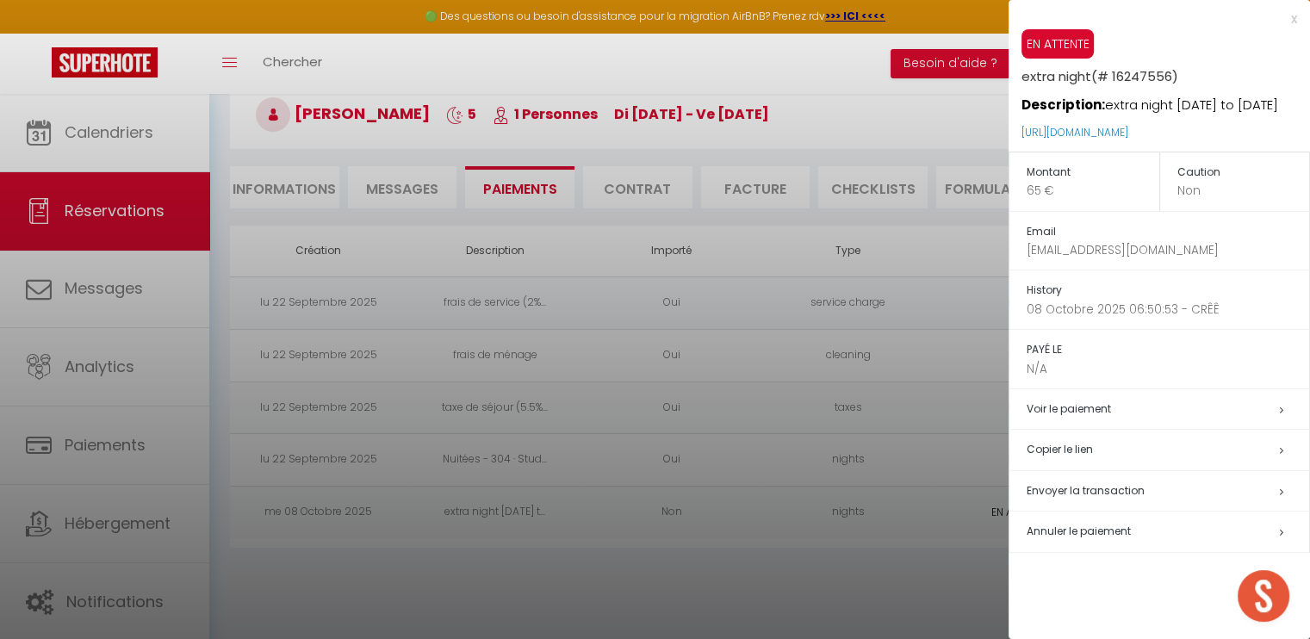
click at [1081, 447] on h5 "Copier le lien" at bounding box center [1168, 450] width 283 height 20
click at [107, 137] on div at bounding box center [655, 319] width 1310 height 639
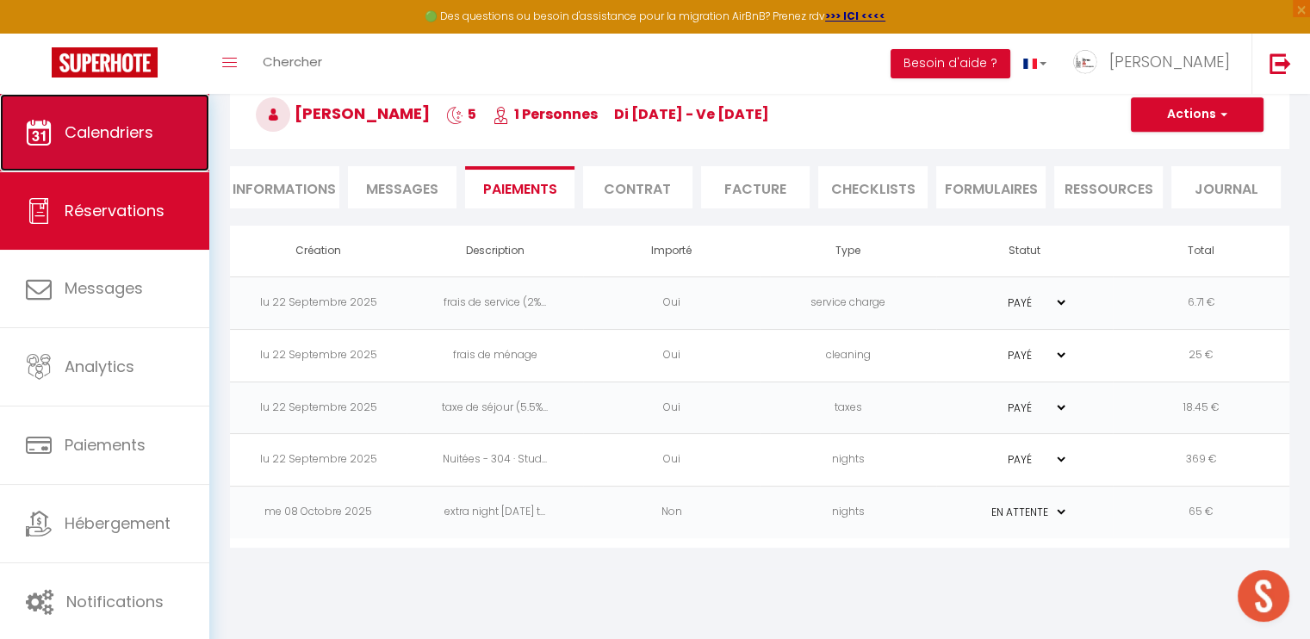
click at [133, 133] on span "Calendriers" at bounding box center [109, 132] width 89 height 22
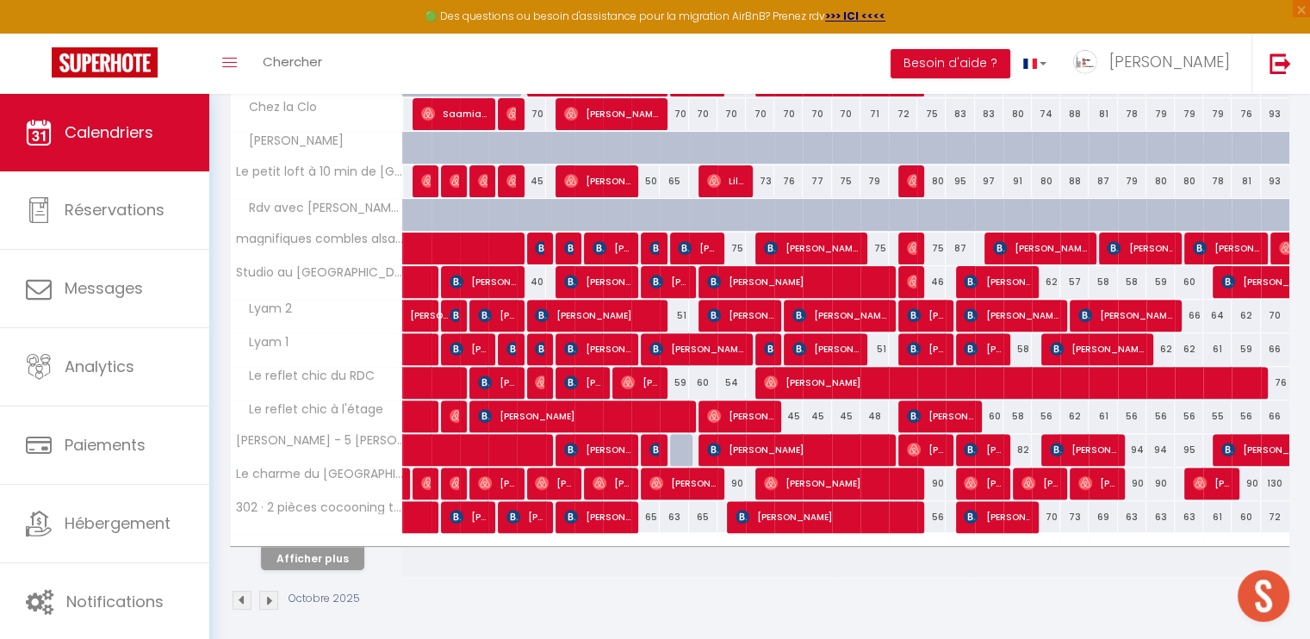
scroll to position [533, 0]
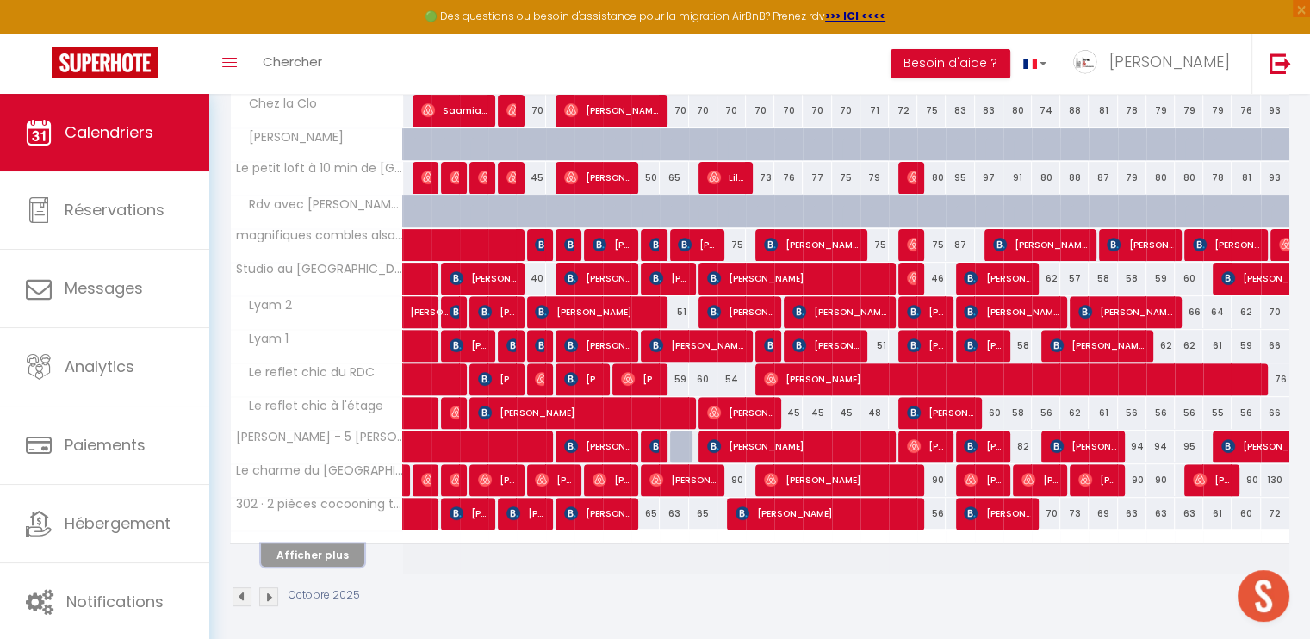
click at [300, 558] on button "Afficher plus" at bounding box center [312, 555] width 103 height 23
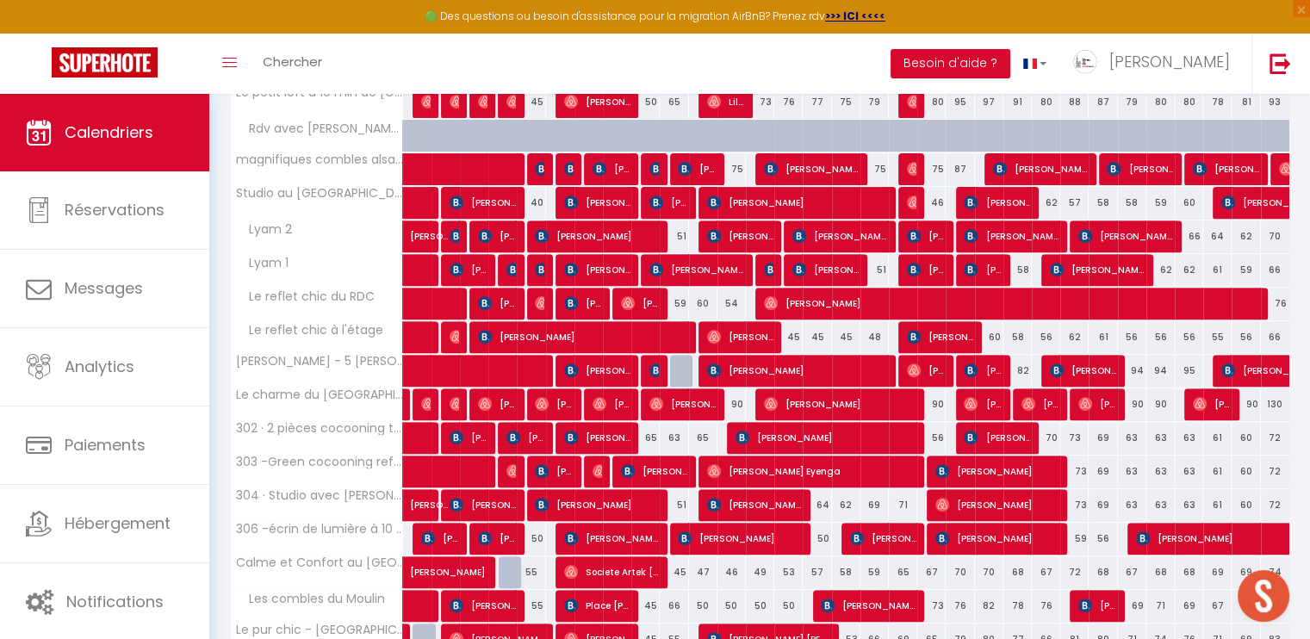
scroll to position [619, 0]
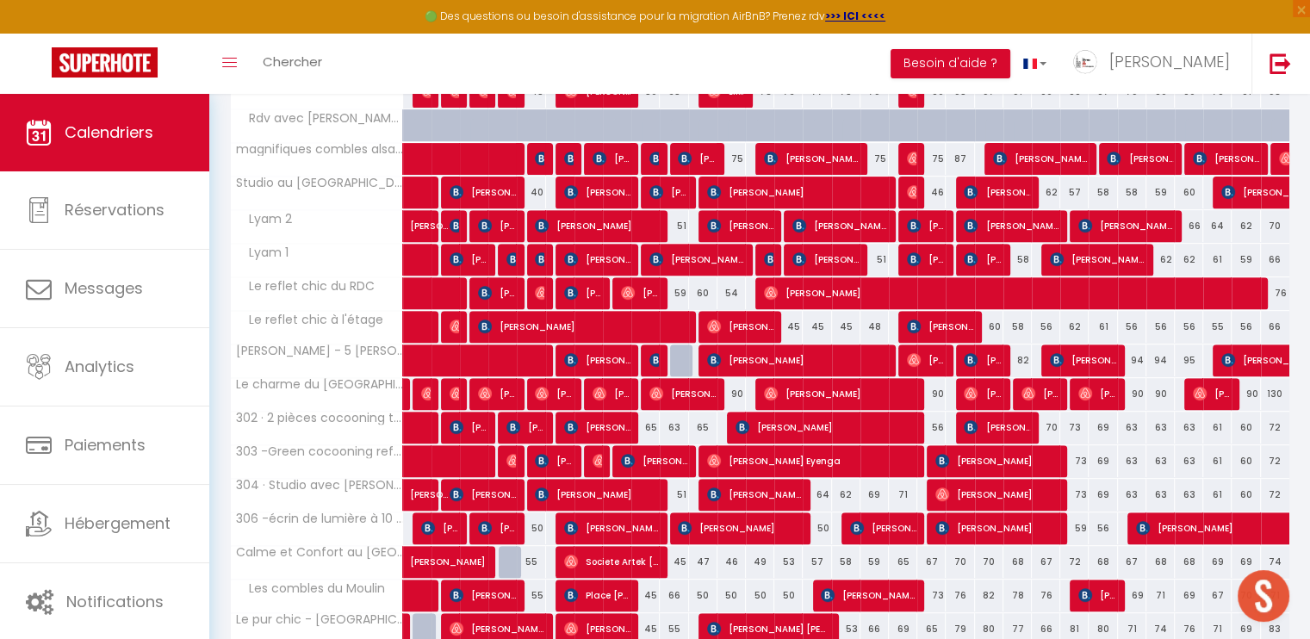
click at [679, 493] on div "51" at bounding box center [674, 495] width 28 height 32
type input "51"
select select "1"
type input "Ven 10 Octobre 2025"
type input "[PERSON_NAME] 11 Octobre 2025"
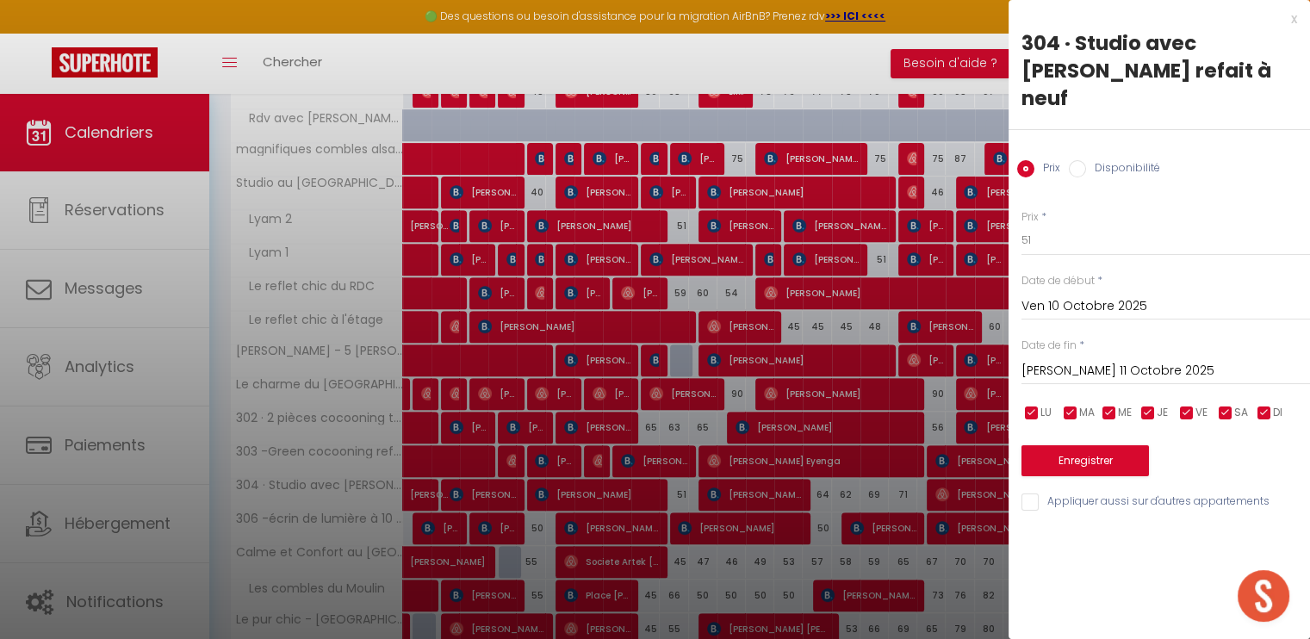
drag, startPoint x: 1085, startPoint y: 139, endPoint x: 1064, endPoint y: 243, distance: 106.4
click at [1086, 160] on label "Disponibilité" at bounding box center [1123, 169] width 74 height 19
click at [1086, 160] on input "Disponibilité" at bounding box center [1077, 168] width 17 height 17
radio input "true"
radio input "false"
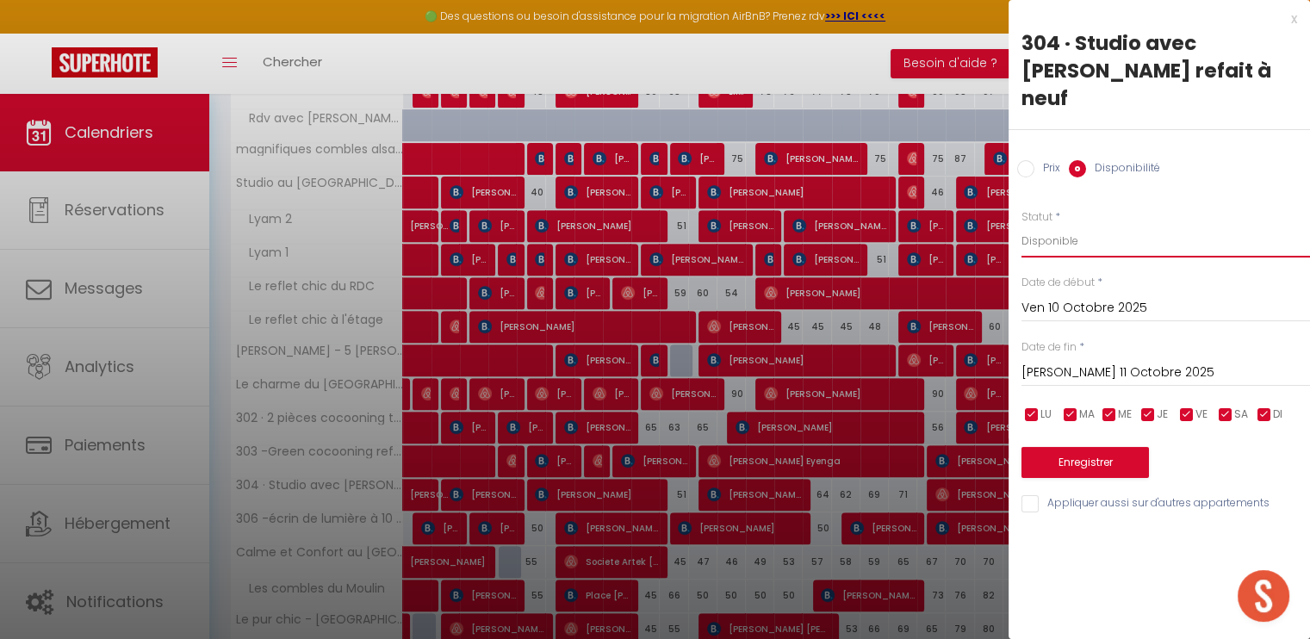
click at [1099, 225] on select "Disponible Indisponible" at bounding box center [1166, 241] width 289 height 33
click at [1022, 225] on select "Disponible Indisponible" at bounding box center [1166, 241] width 289 height 33
drag, startPoint x: 1063, startPoint y: 205, endPoint x: 1067, endPoint y: 225, distance: 20.3
click at [1063, 225] on select "Disponible Indisponible" at bounding box center [1166, 241] width 289 height 33
select select "0"
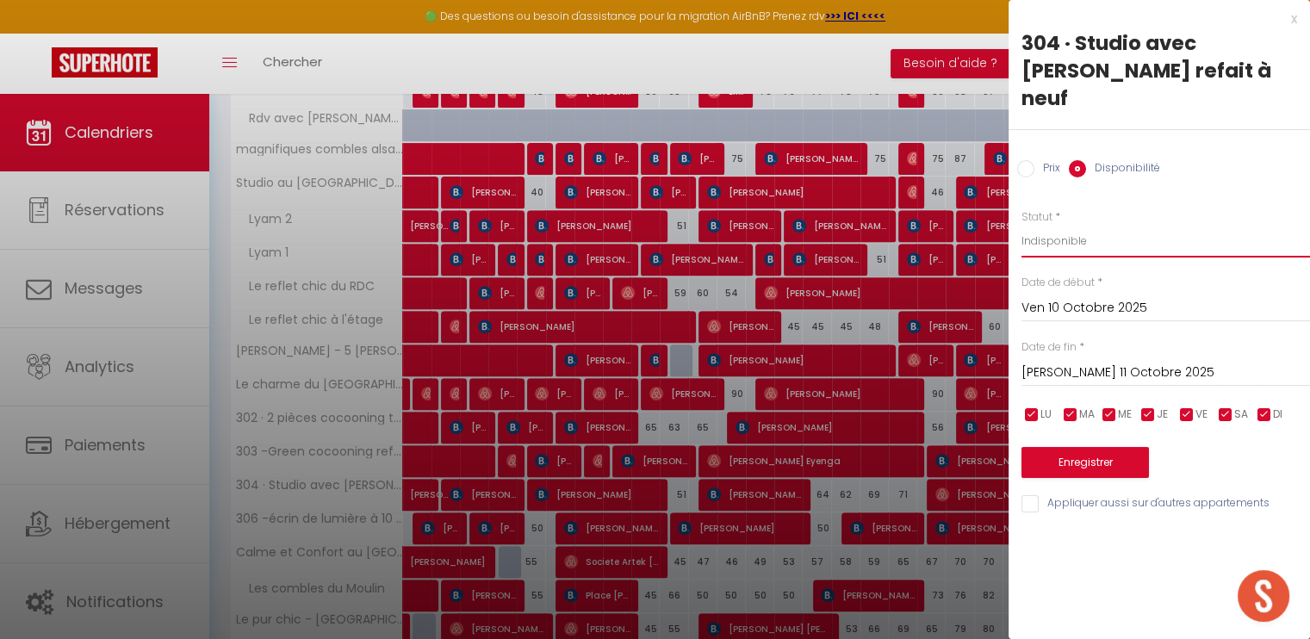
click at [1022, 225] on select "Disponible Indisponible" at bounding box center [1166, 241] width 289 height 33
click at [1113, 447] on button "Enregistrer" at bounding box center [1085, 462] width 127 height 31
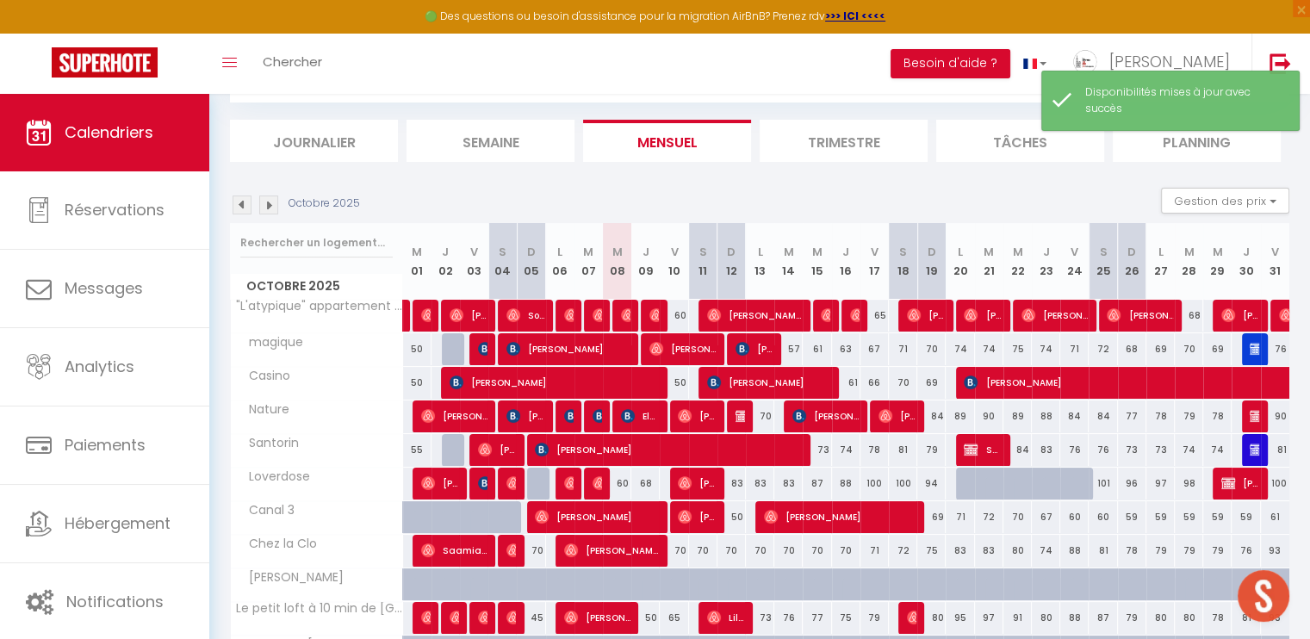
scroll to position [533, 0]
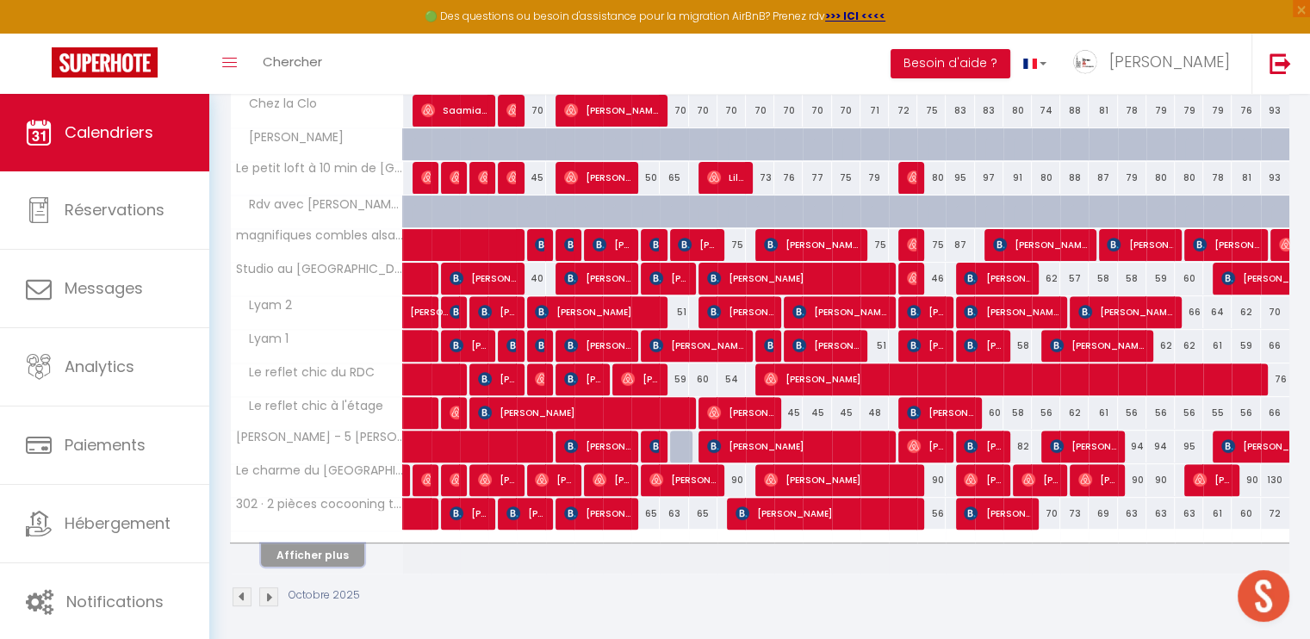
click at [345, 544] on button "Afficher plus" at bounding box center [312, 555] width 103 height 23
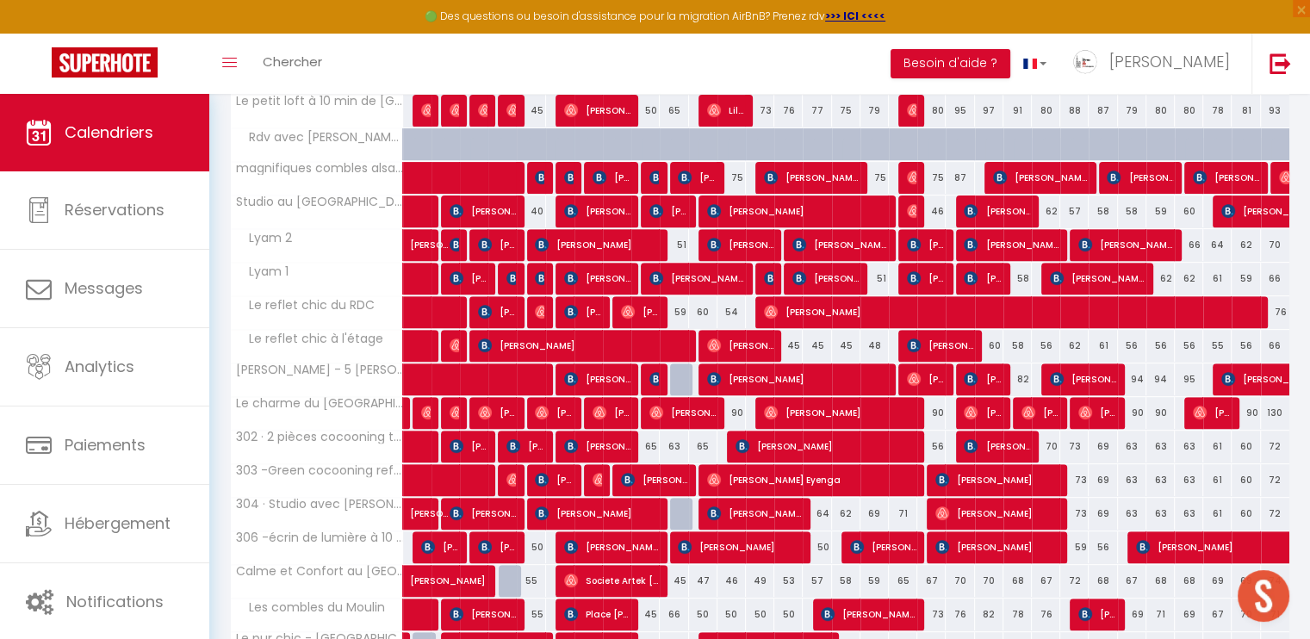
scroll to position [619, 0]
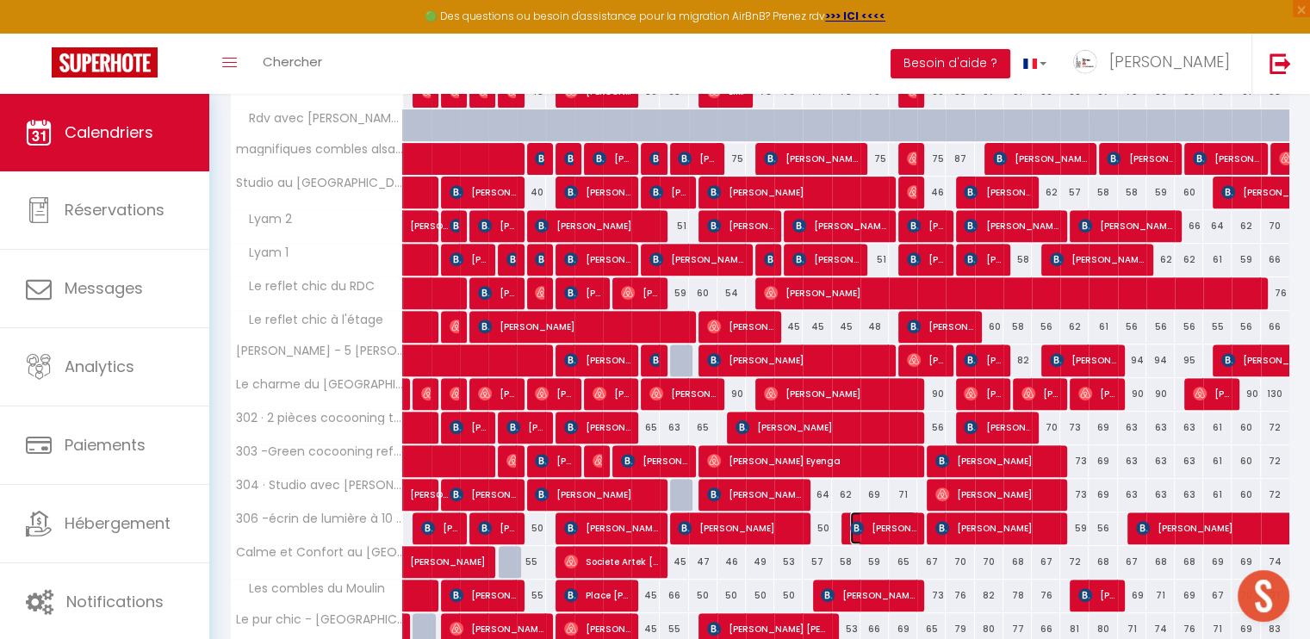
click at [911, 521] on span "[PERSON_NAME]" at bounding box center [883, 528] width 66 height 33
select select "OK"
select select "KO"
select select "0"
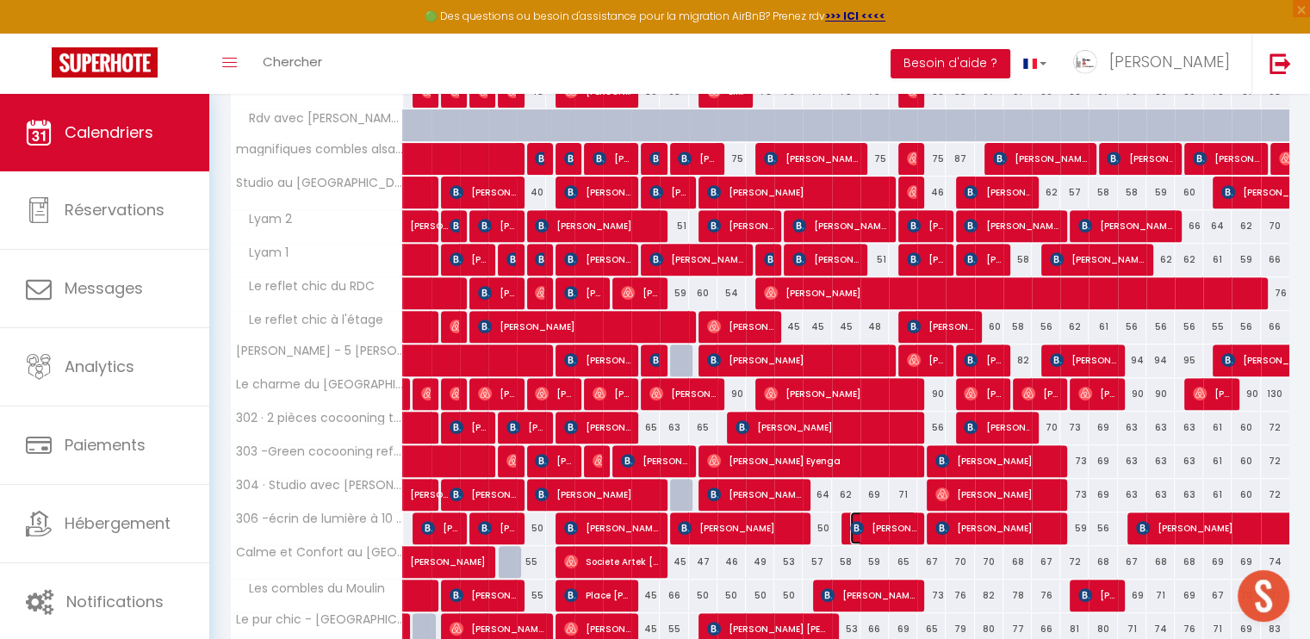
select select "1"
select select
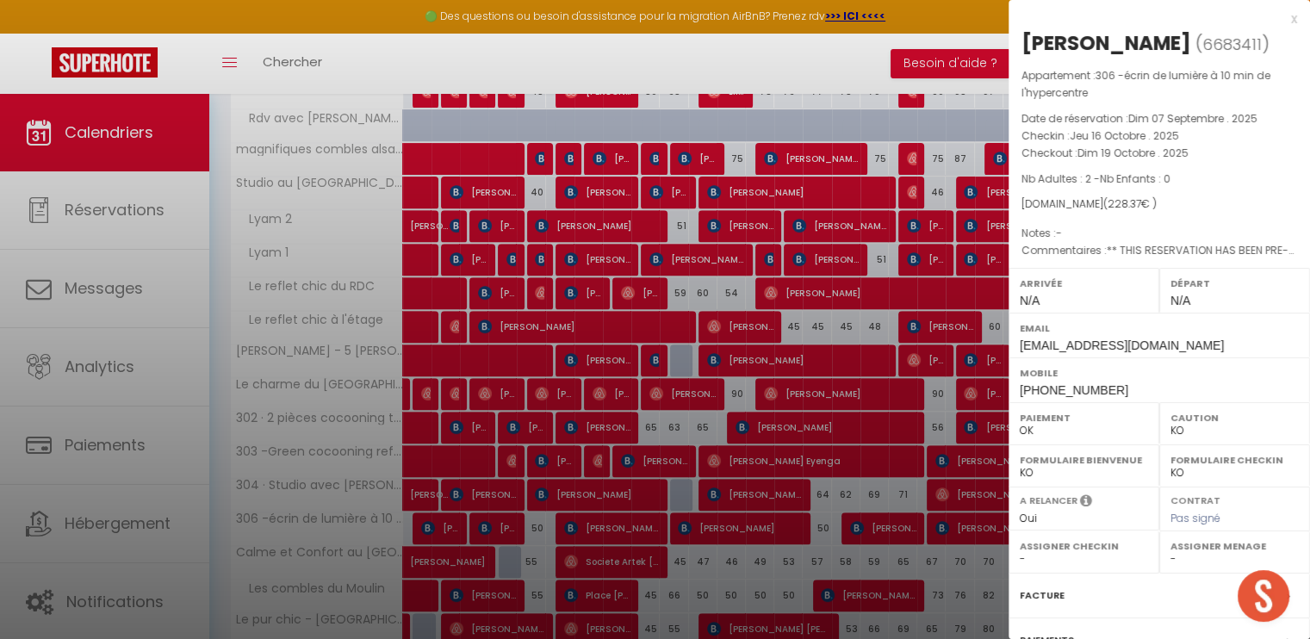
click at [911, 521] on div at bounding box center [655, 319] width 1310 height 639
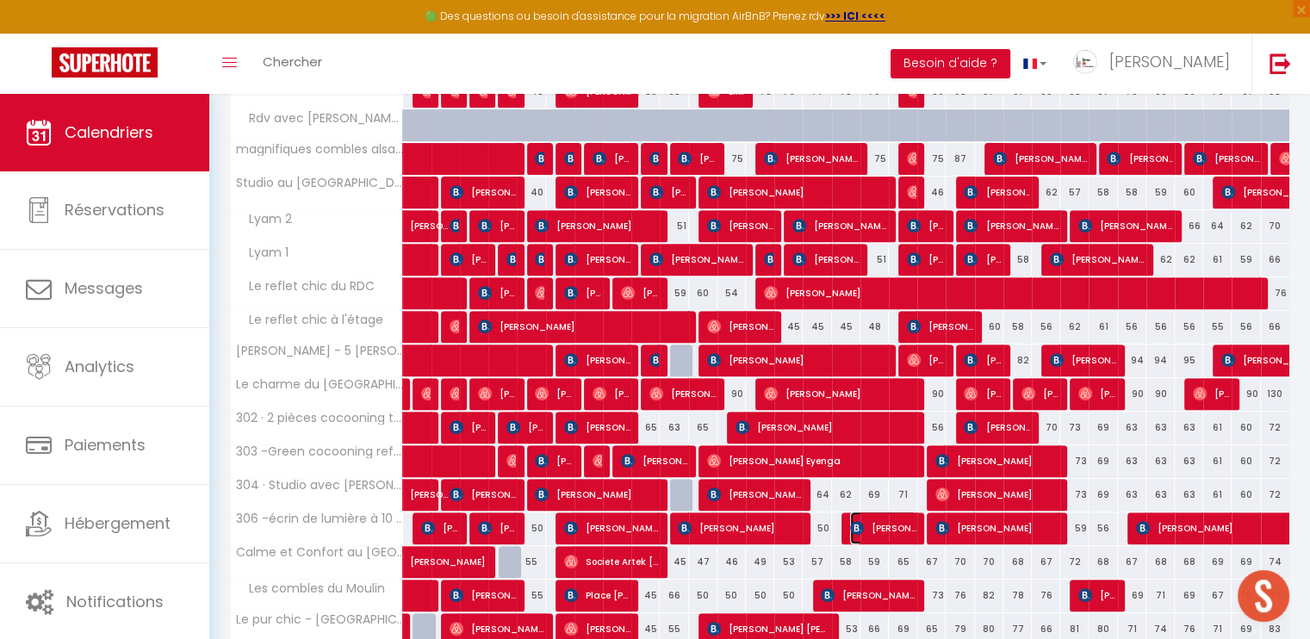
click at [911, 521] on span "[PERSON_NAME]" at bounding box center [883, 528] width 66 height 33
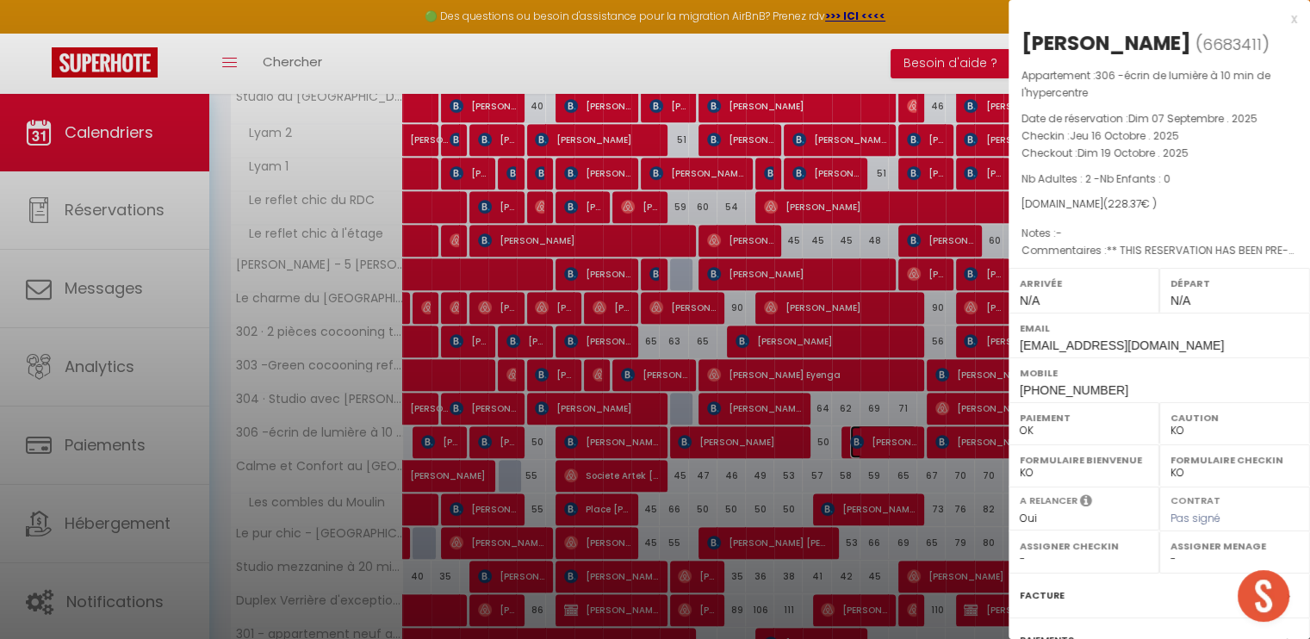
scroll to position [792, 0]
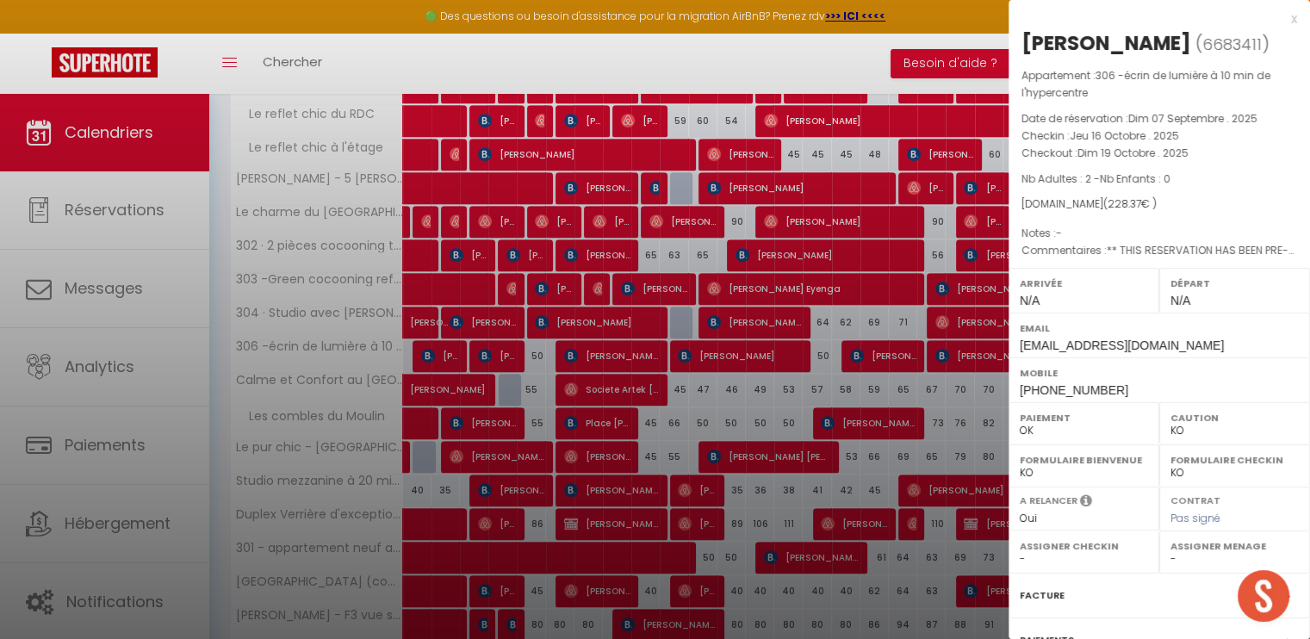
click at [675, 551] on div at bounding box center [655, 319] width 1310 height 639
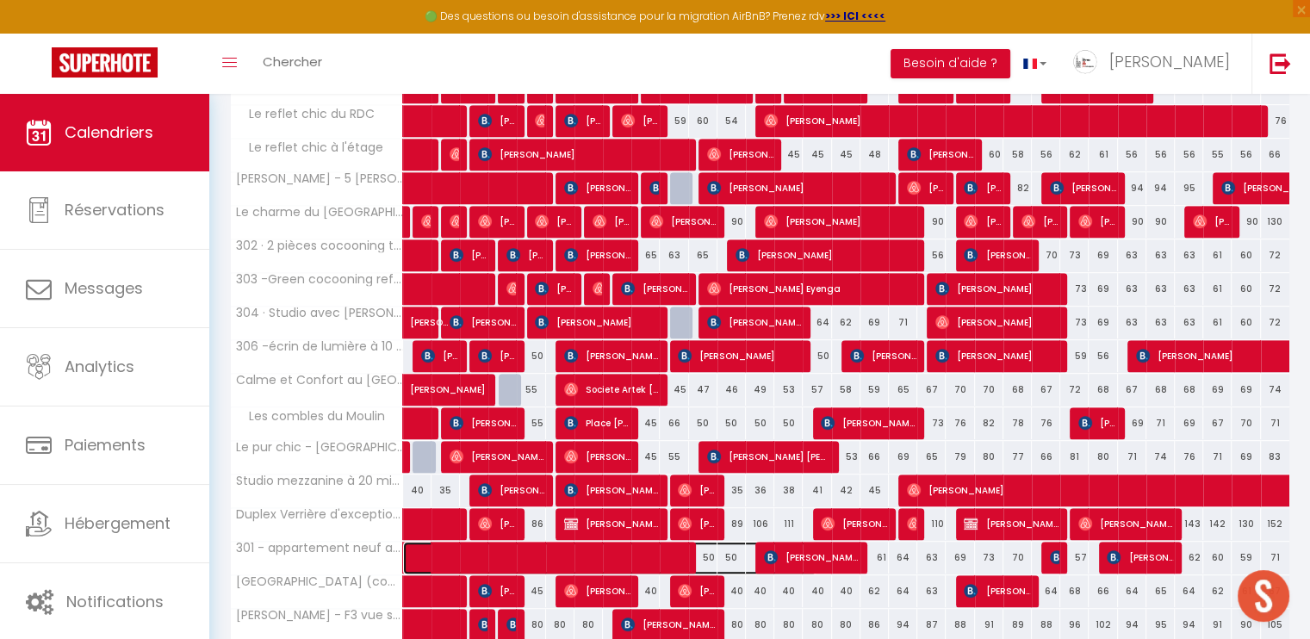
click at [675, 551] on span at bounding box center [619, 558] width 396 height 33
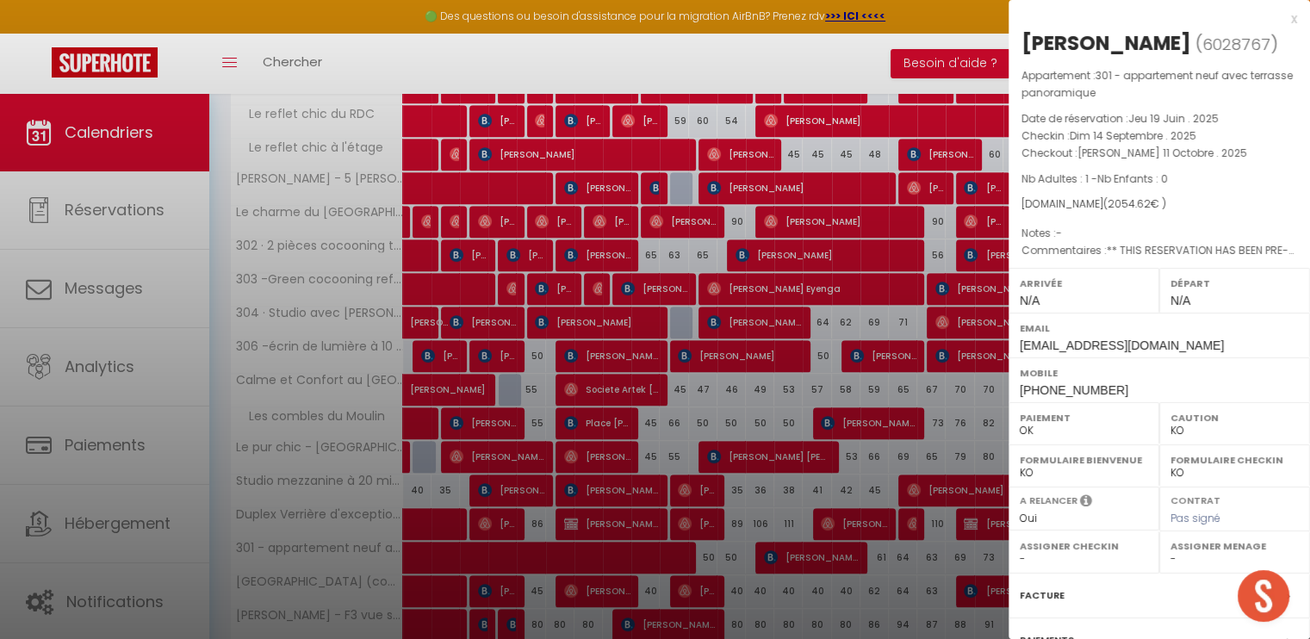
click at [505, 387] on div at bounding box center [655, 319] width 1310 height 639
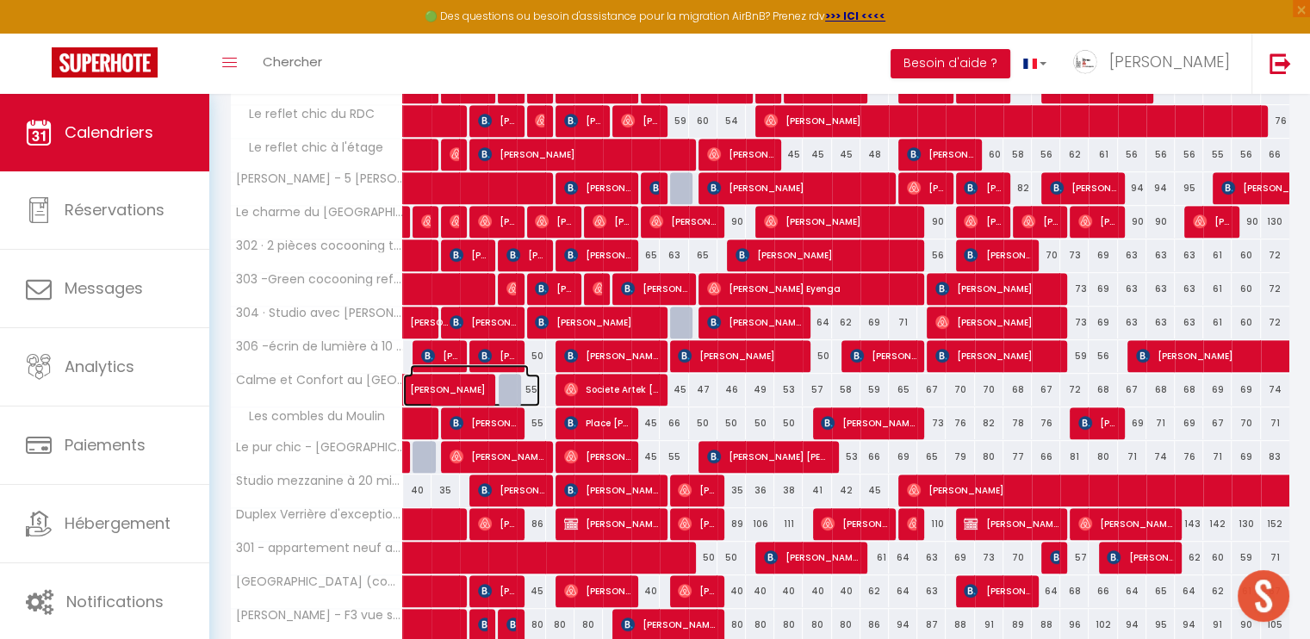
click at [513, 382] on span "[PERSON_NAME]" at bounding box center [469, 380] width 119 height 33
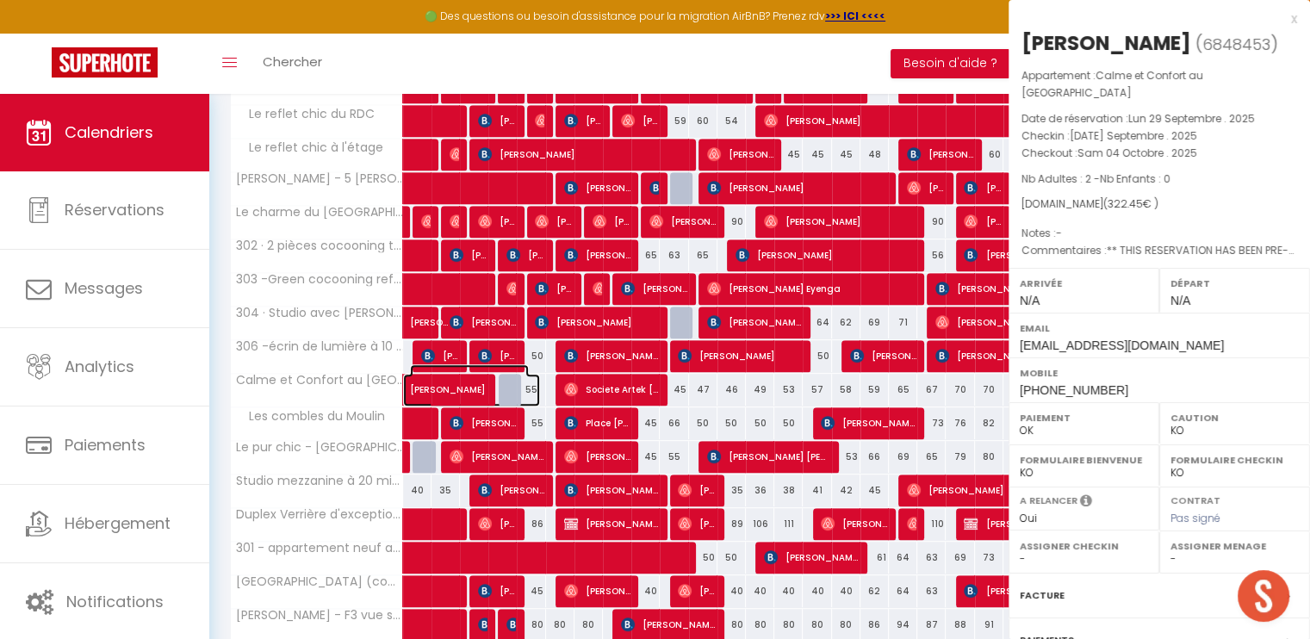
select select "43453"
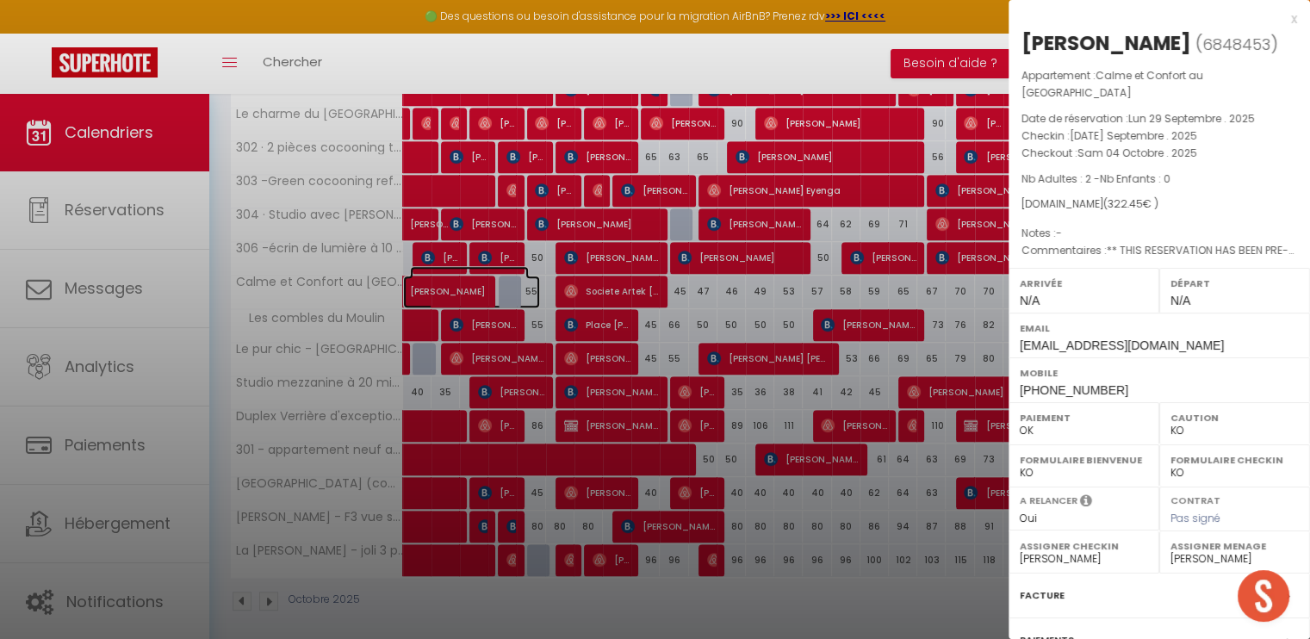
scroll to position [892, 0]
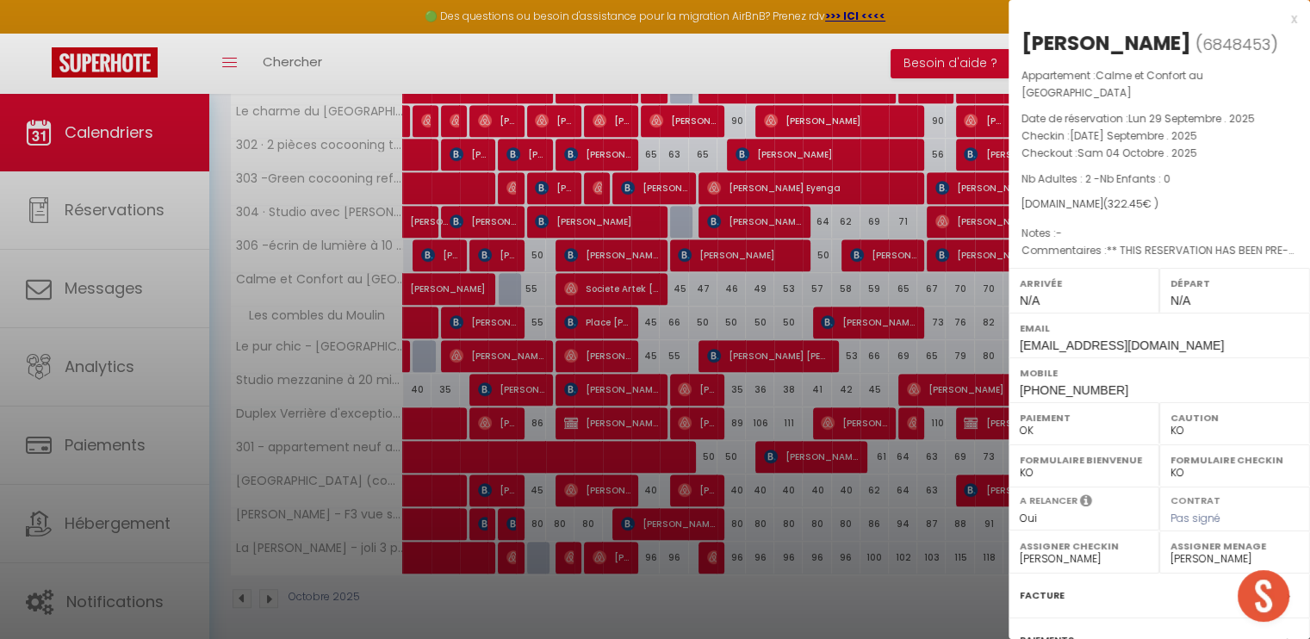
click at [1271, 171] on p "Nb Adultes : 2 - Nb Enfants : 0" at bounding box center [1160, 179] width 276 height 17
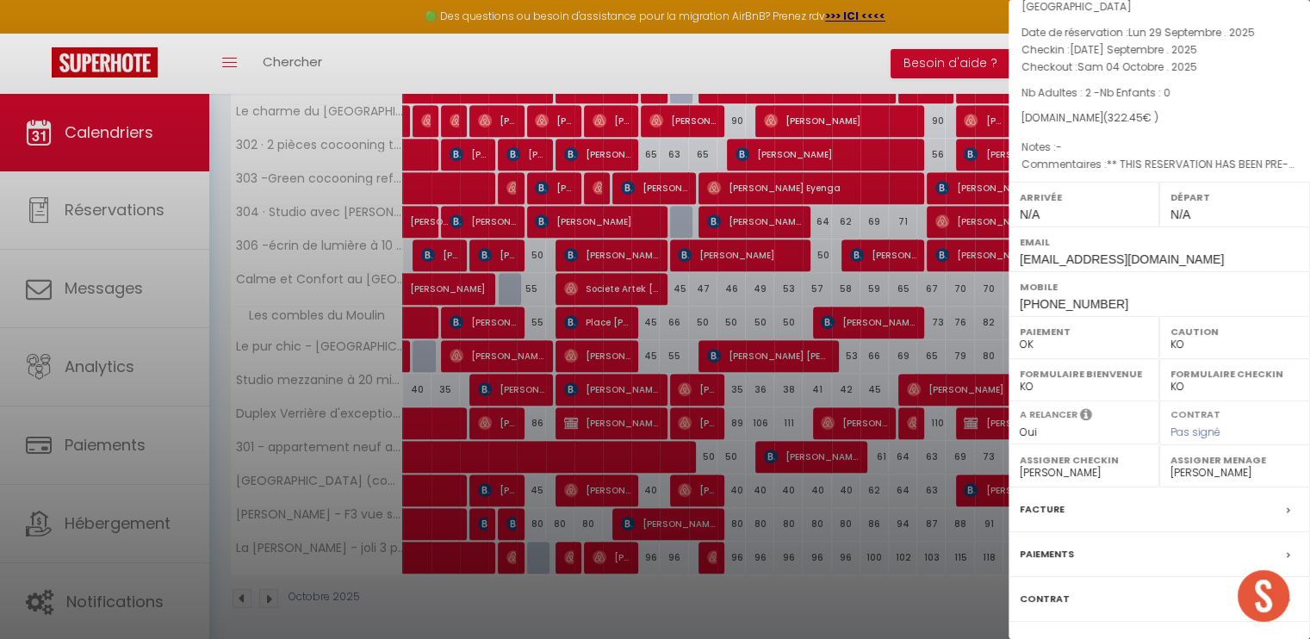
scroll to position [806, 0]
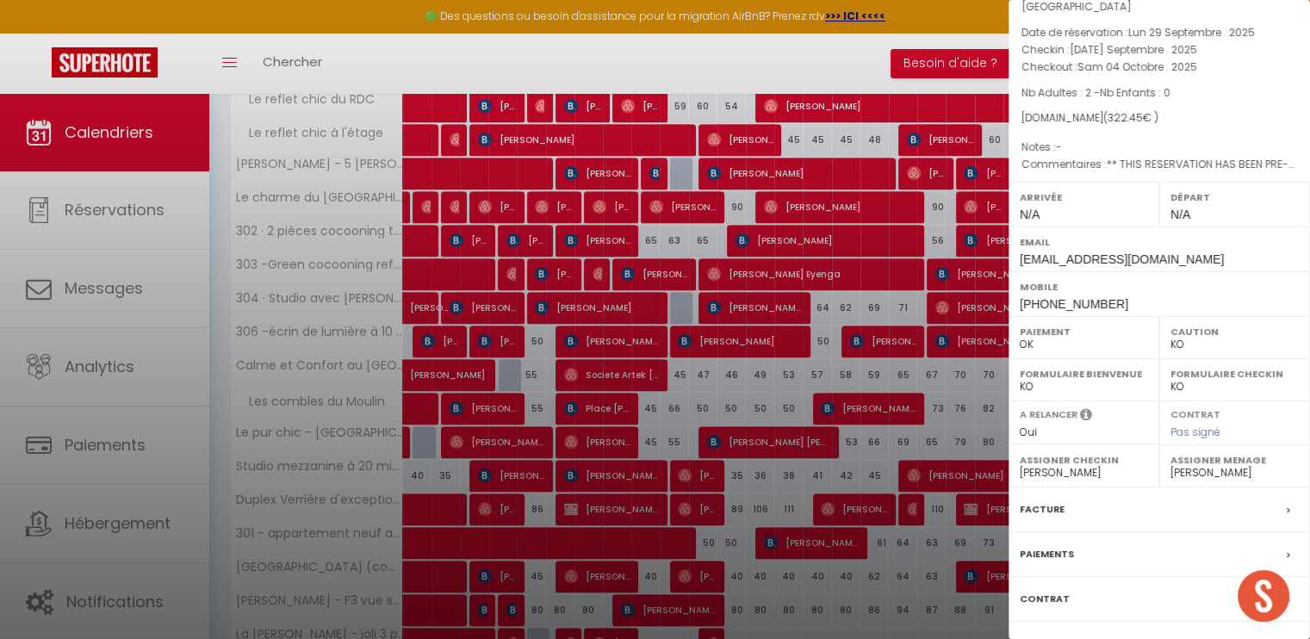
click at [681, 172] on div at bounding box center [655, 319] width 1310 height 639
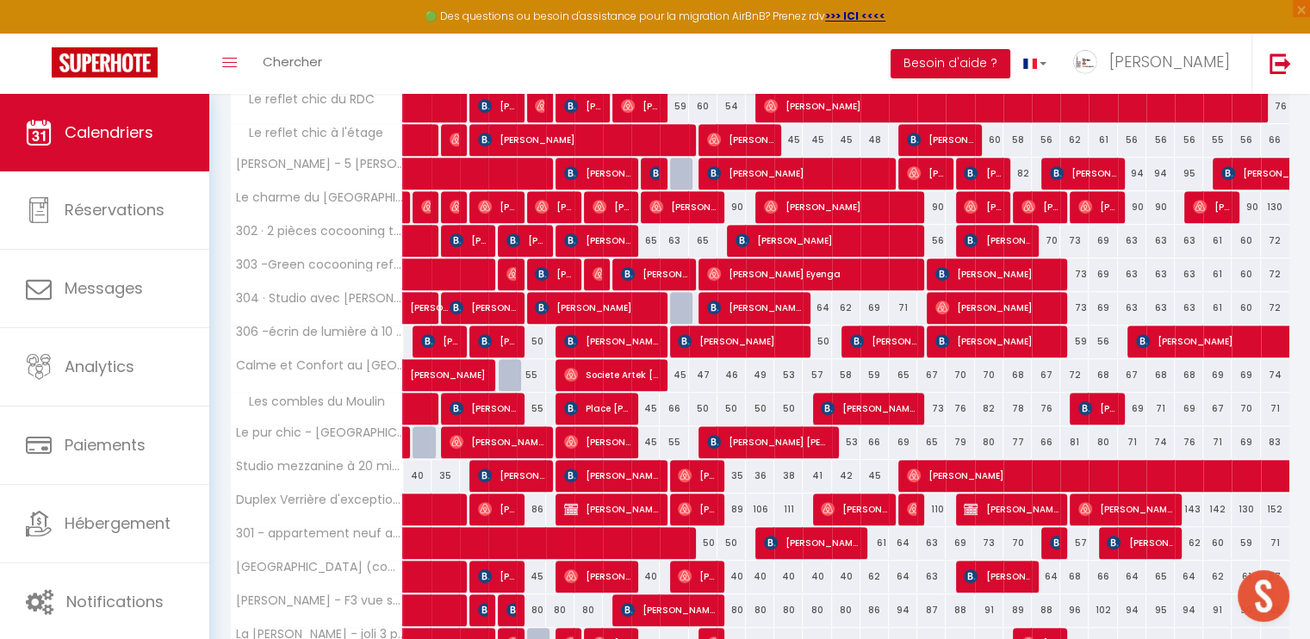
click at [681, 172] on div at bounding box center [684, 174] width 28 height 33
select select "1"
type input "Ven 10 Octobre 2025"
type input "[PERSON_NAME] 11 Octobre 2025"
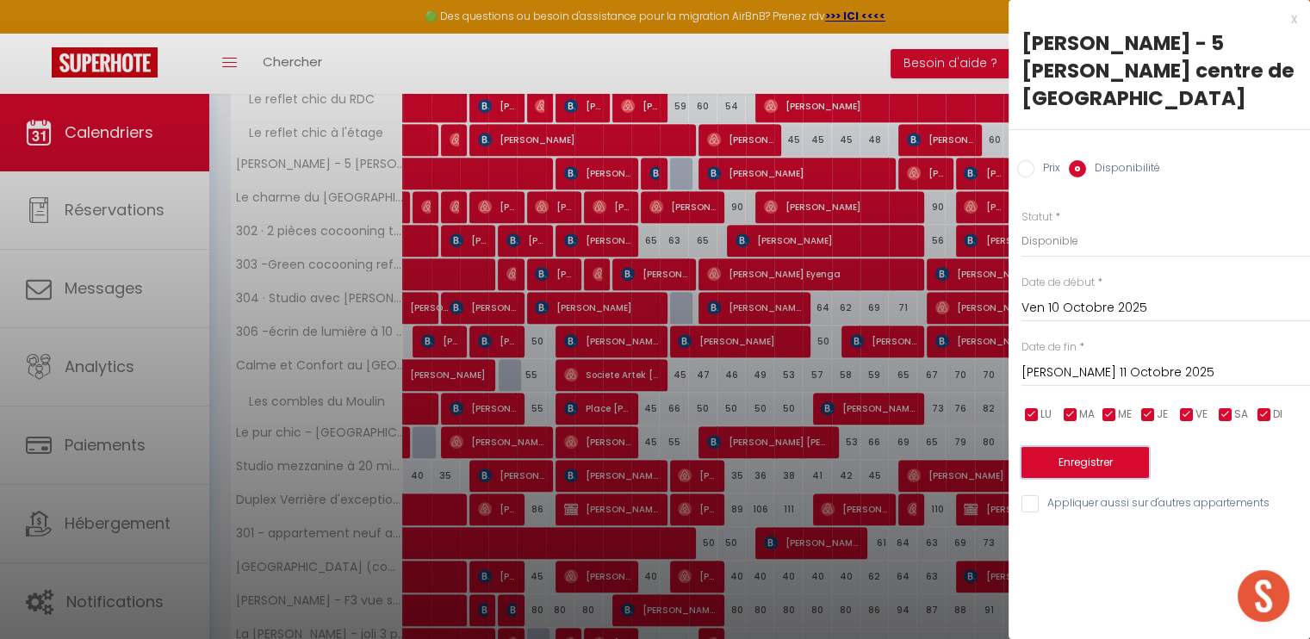
click at [1101, 447] on button "Enregistrer" at bounding box center [1085, 462] width 127 height 31
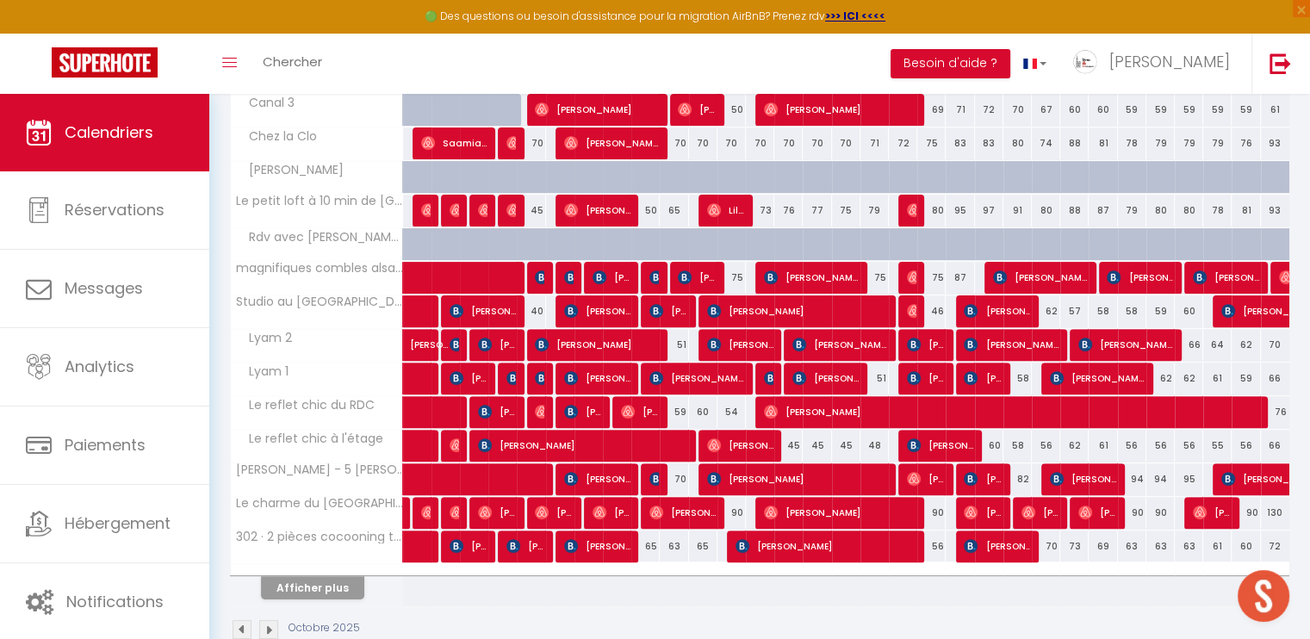
scroll to position [533, 0]
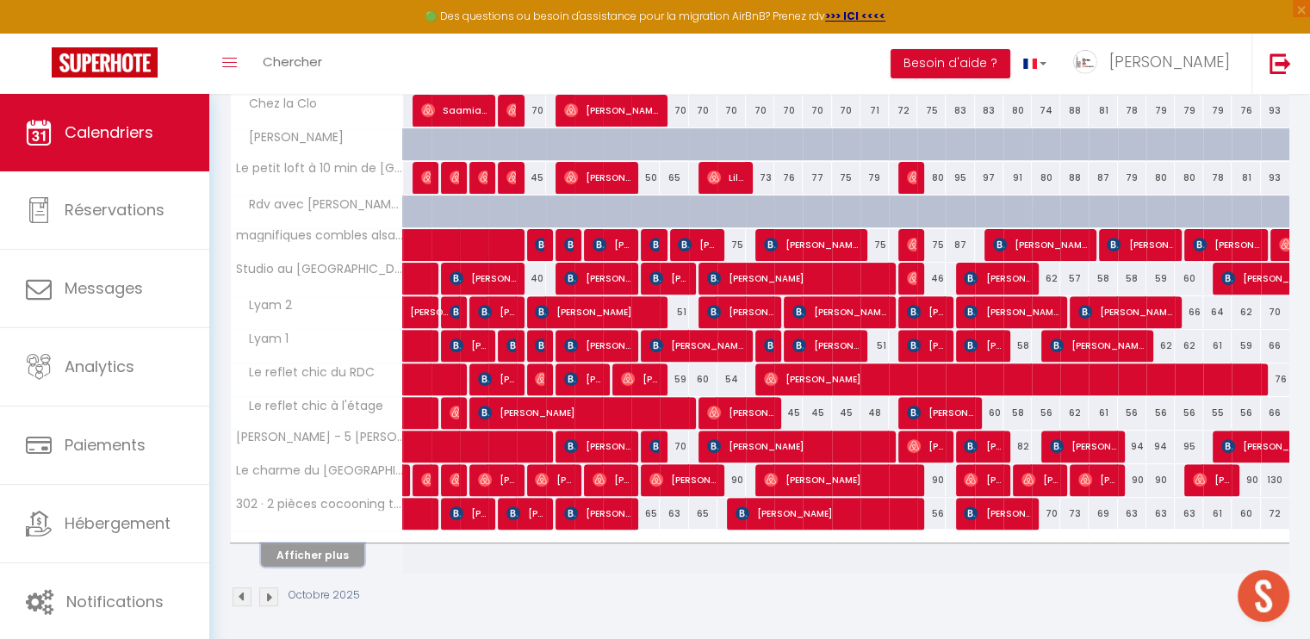
drag, startPoint x: 337, startPoint y: 549, endPoint x: 770, endPoint y: 364, distance: 470.9
click at [337, 549] on button "Afficher plus" at bounding box center [312, 555] width 103 height 23
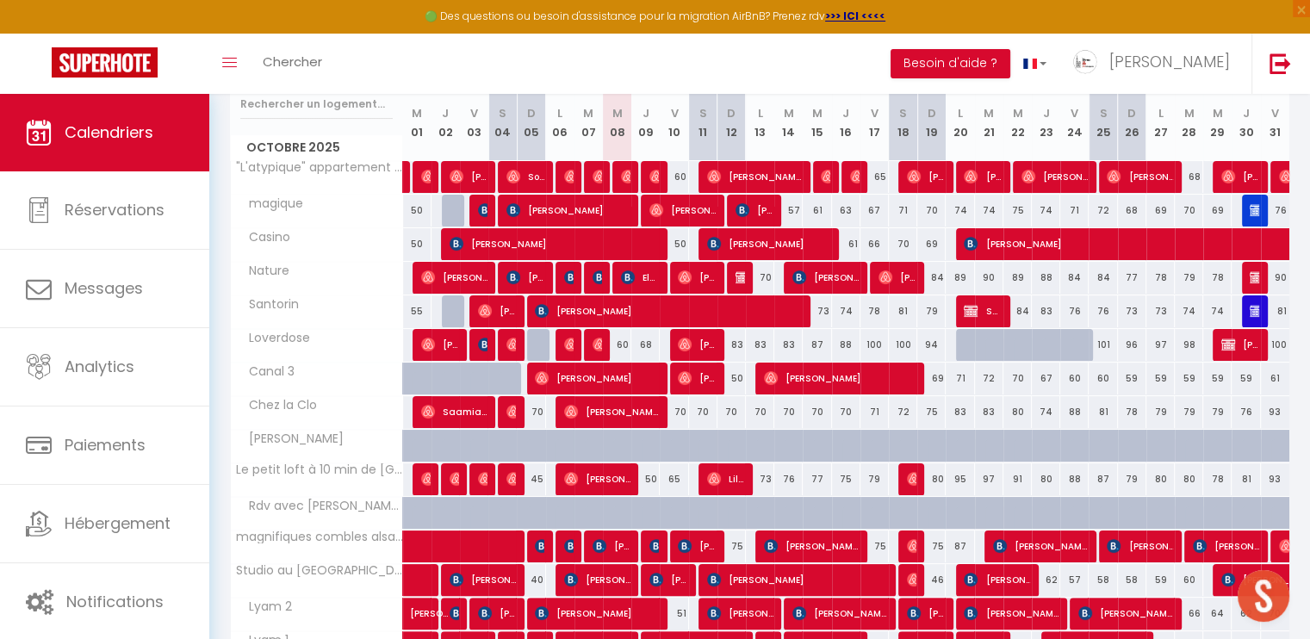
scroll to position [203, 0]
